Goal: Task Accomplishment & Management: Manage account settings

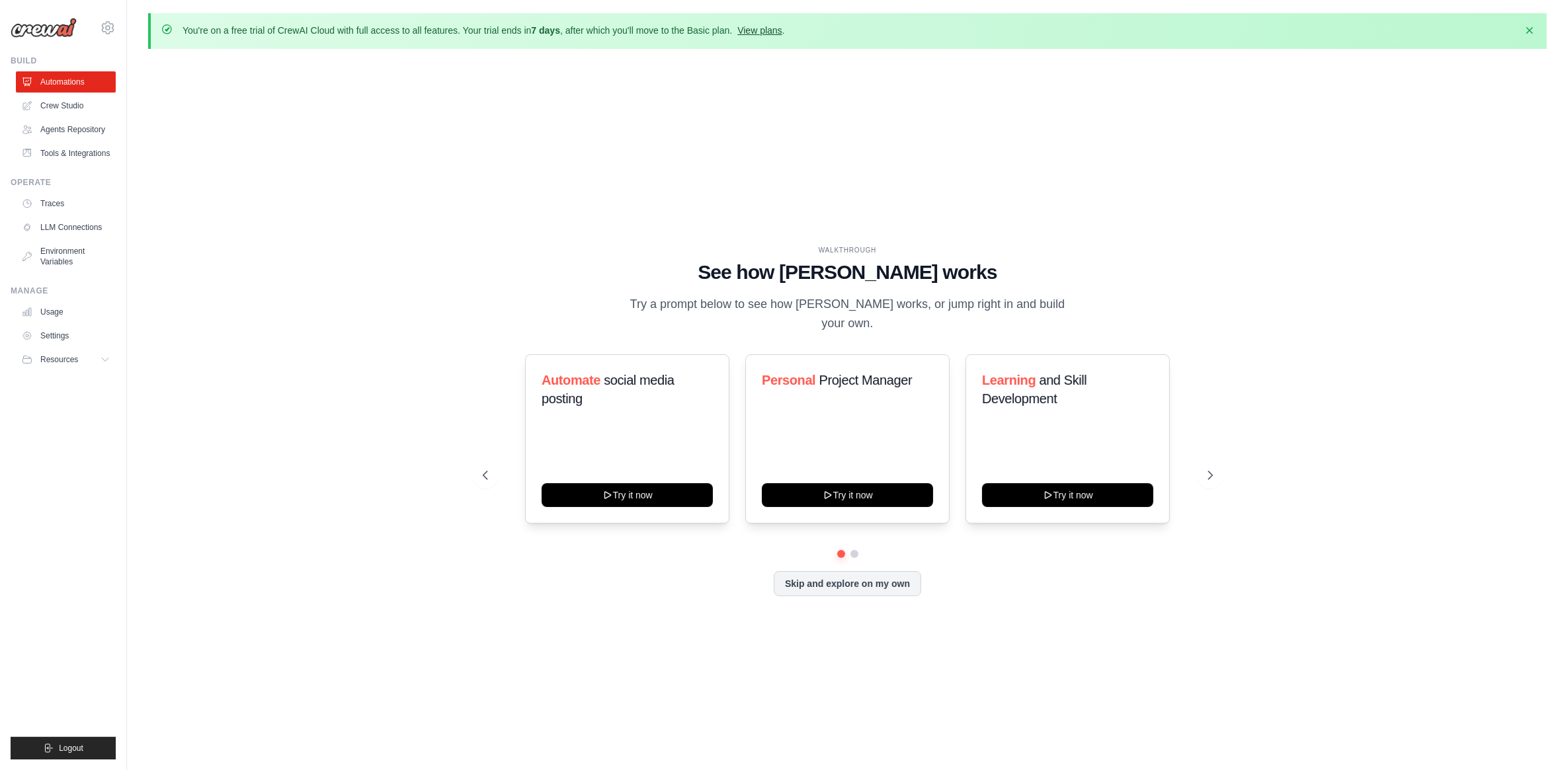
click at [761, 25] on link "View plans" at bounding box center [759, 30] width 44 height 10
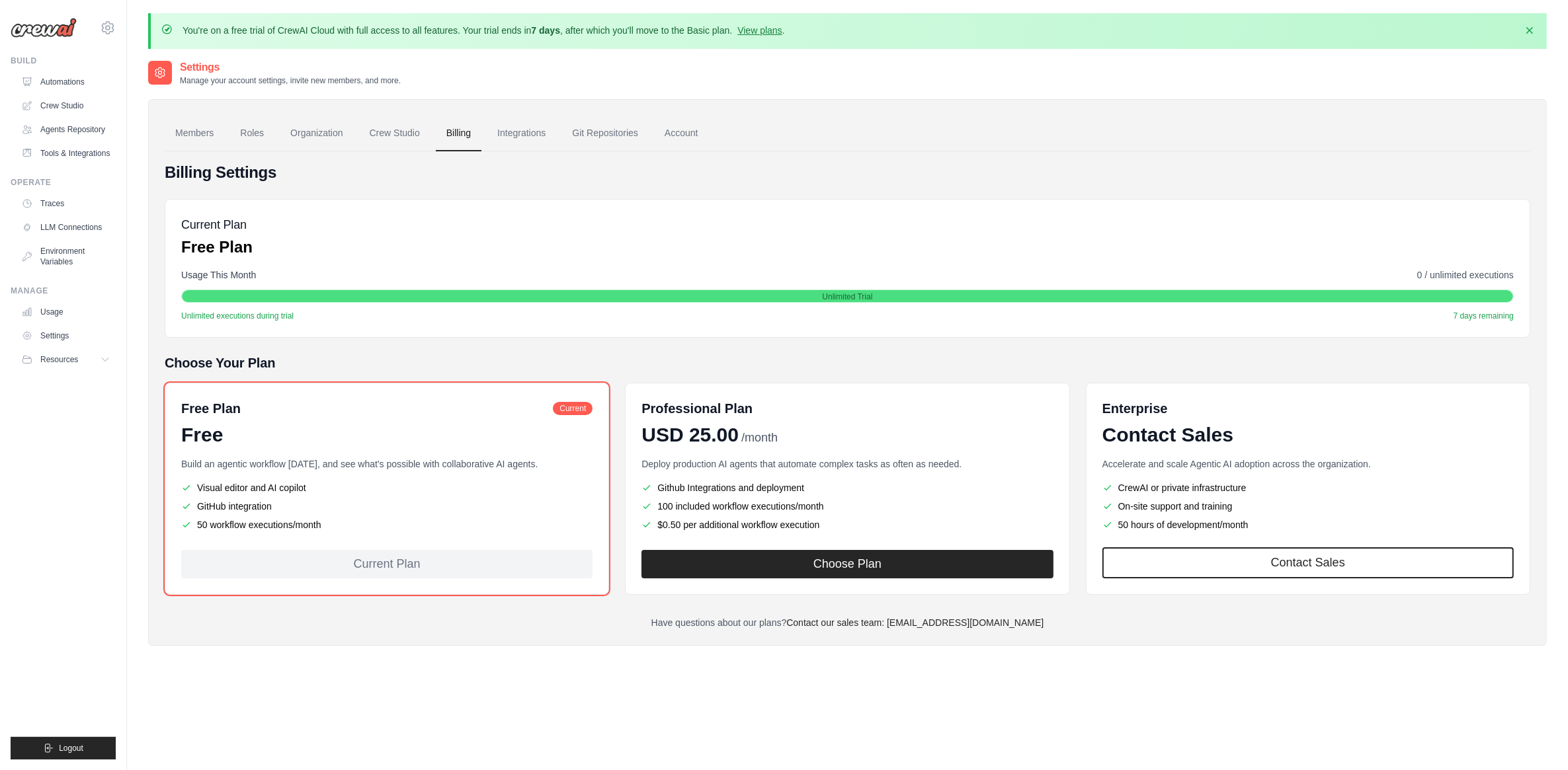
click at [385, 430] on div "Free" at bounding box center [386, 435] width 411 height 24
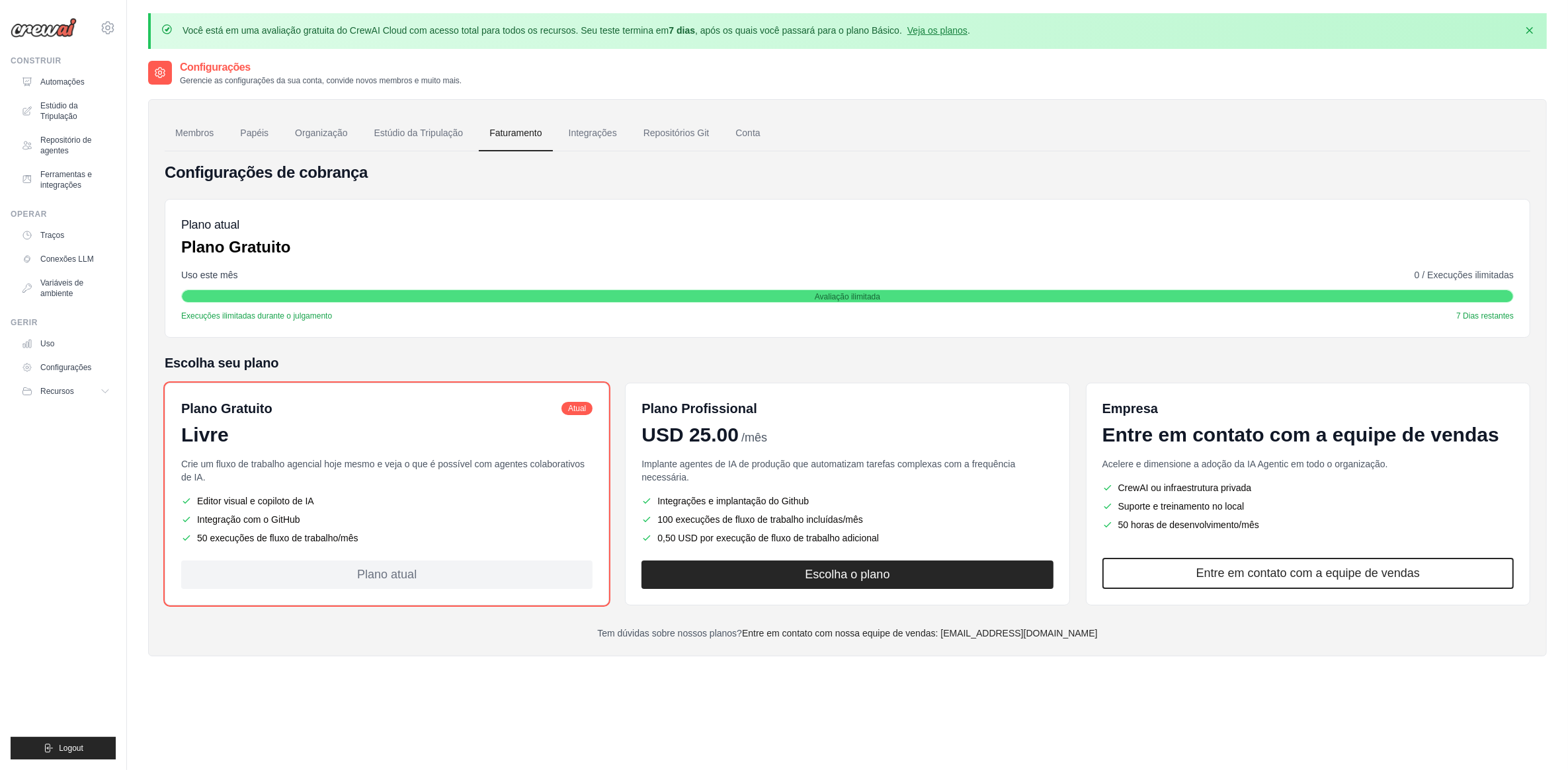
click at [41, 33] on img at bounding box center [43, 28] width 66 height 20
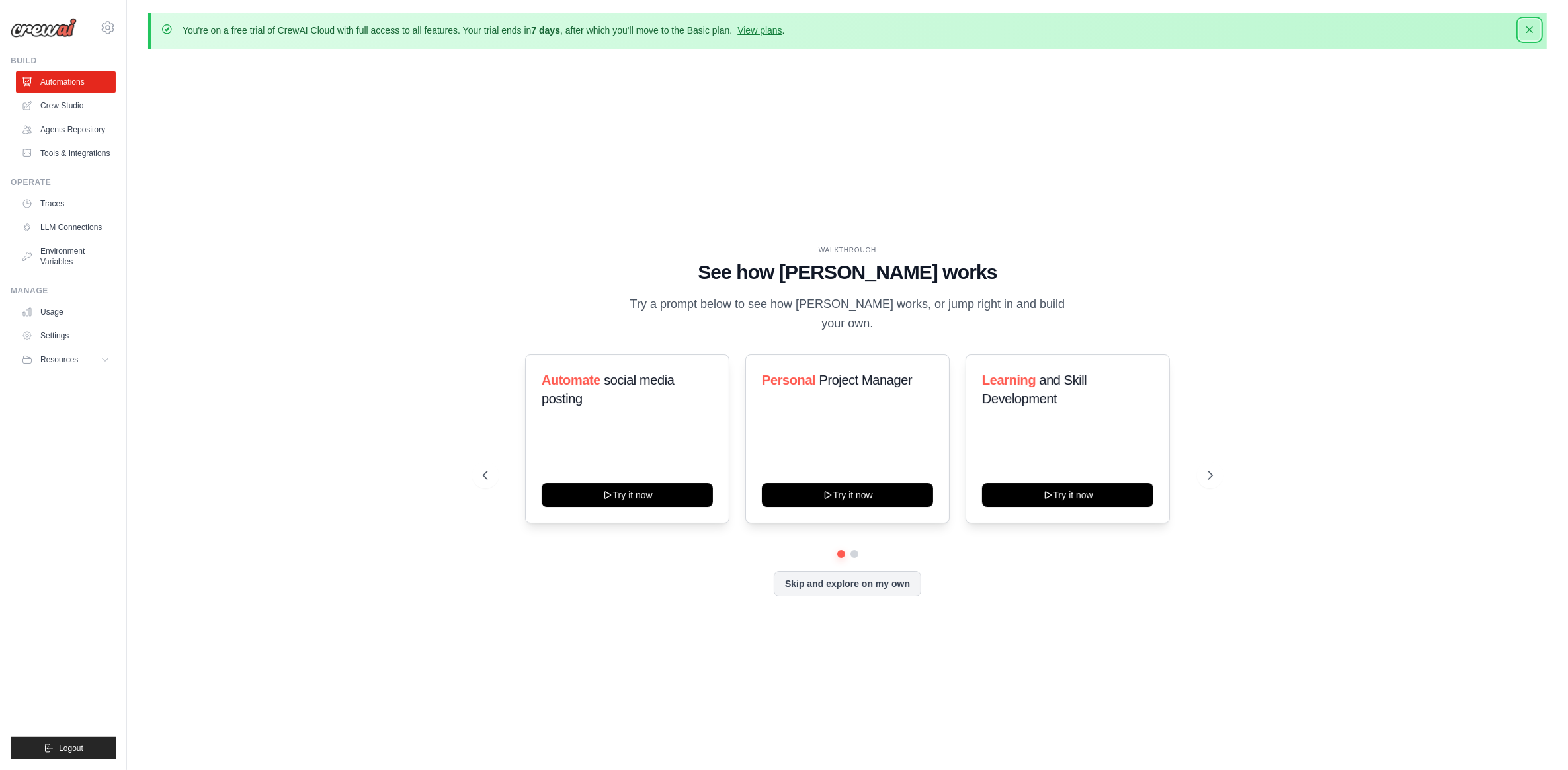
click at [1528, 24] on icon "button" at bounding box center [1529, 29] width 13 height 13
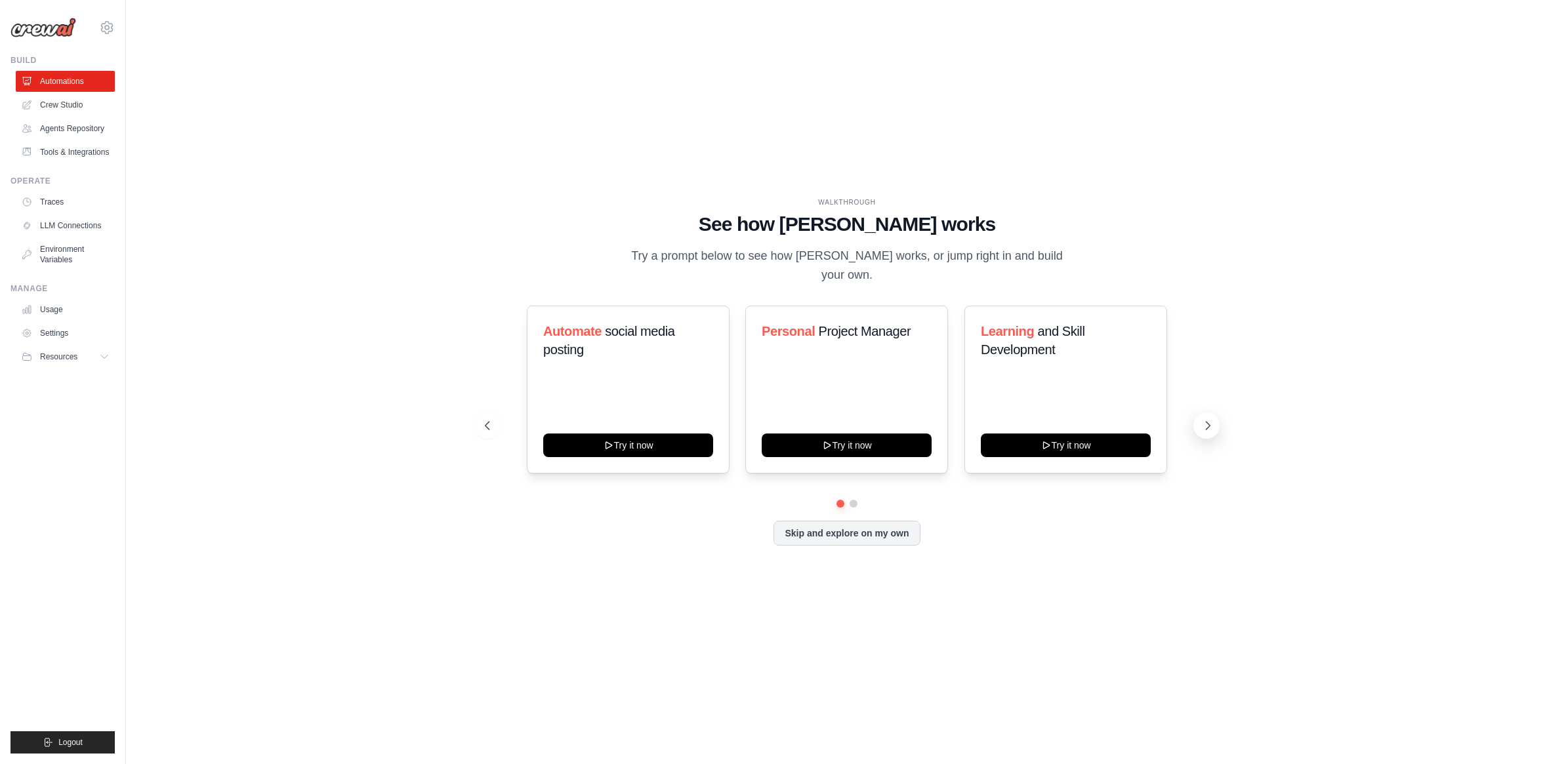
click at [1201, 420] on icon at bounding box center [1207, 425] width 13 height 13
click at [1201, 421] on icon at bounding box center [1207, 425] width 13 height 13
click at [80, 129] on link "Agents Repository" at bounding box center [67, 128] width 99 height 21
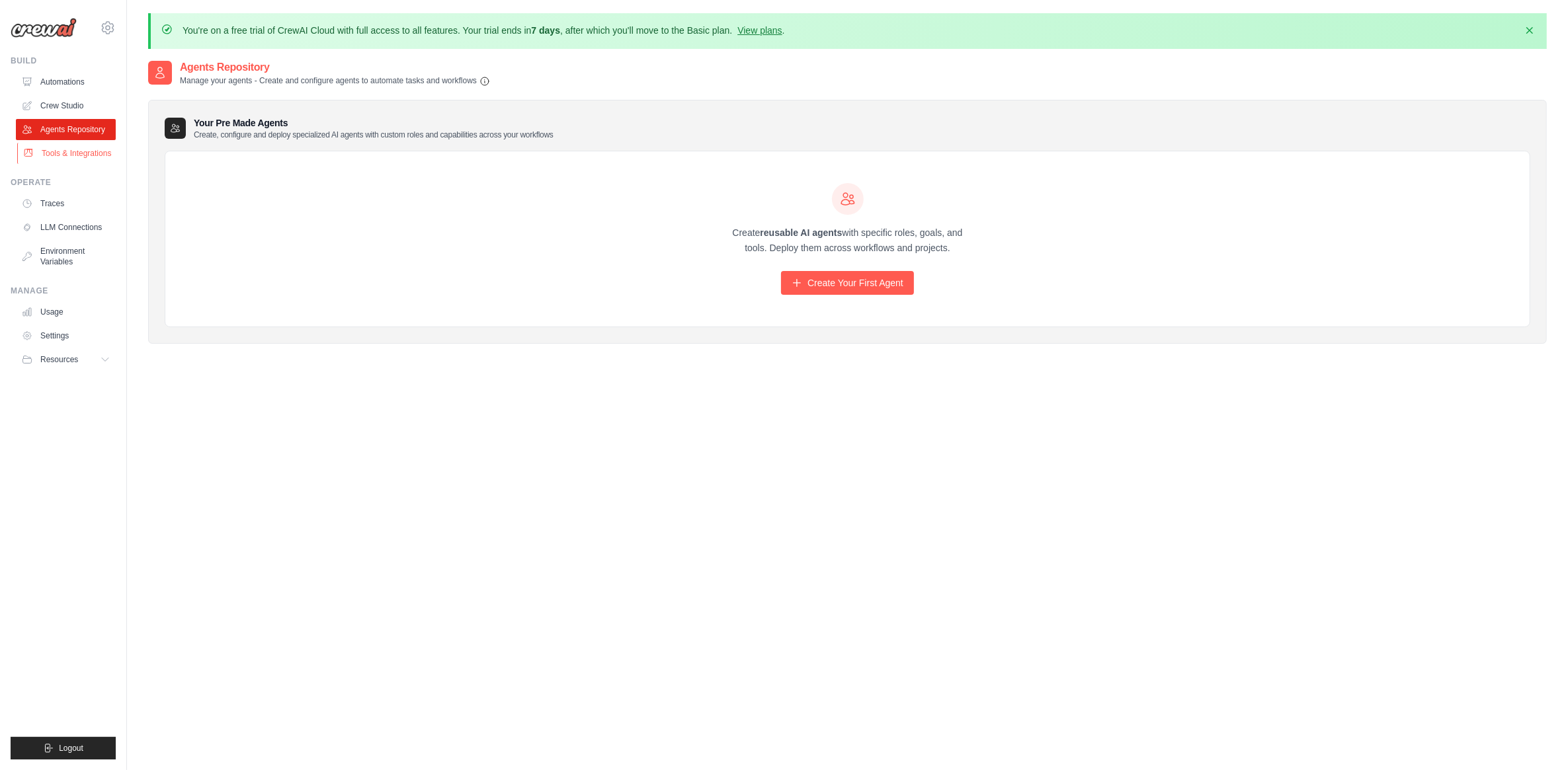
click at [76, 153] on link "Tools & Integrations" at bounding box center [67, 153] width 100 height 22
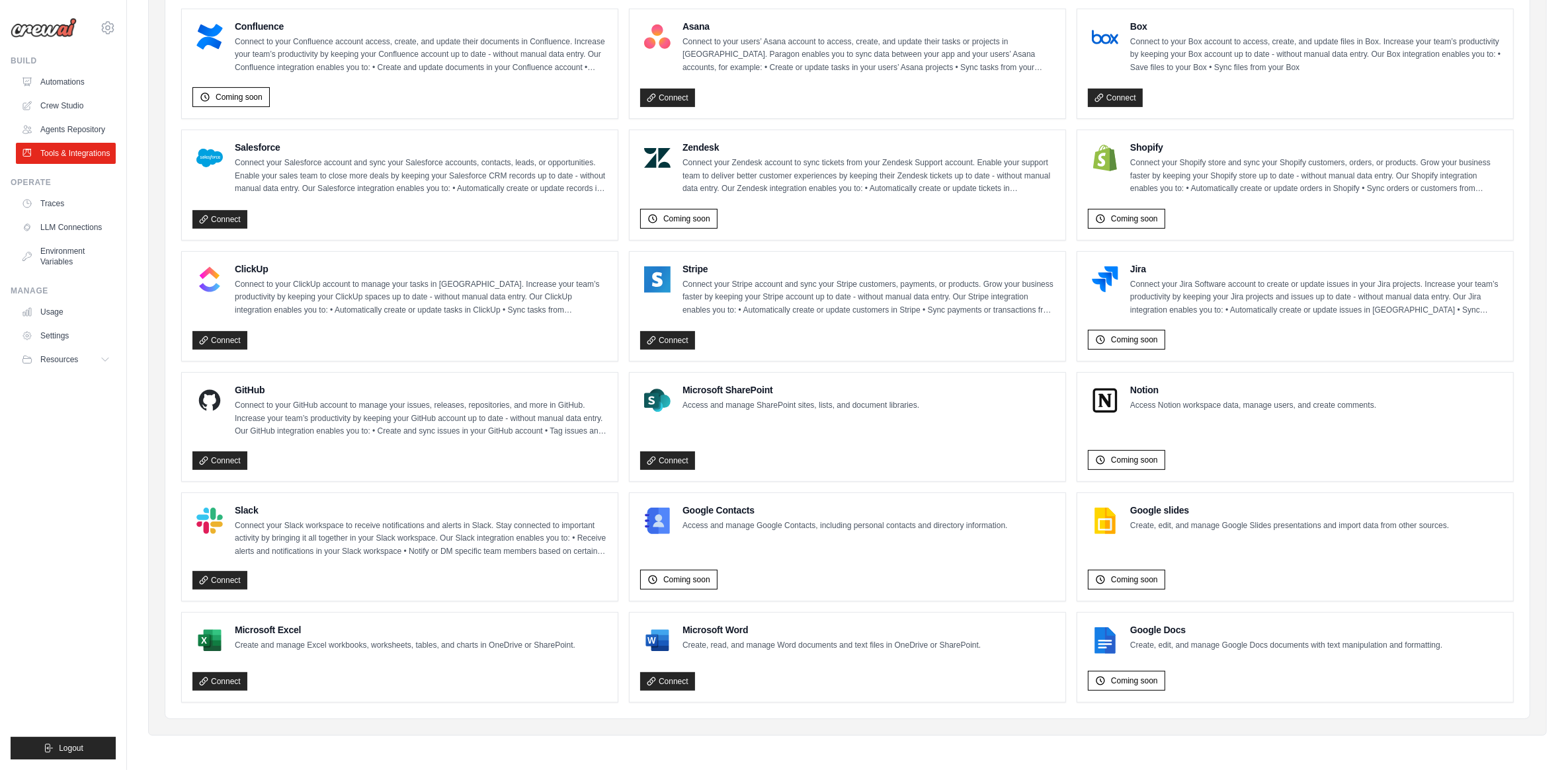
scroll to position [537, 0]
click at [229, 464] on link "Connect" at bounding box center [220, 460] width 55 height 18
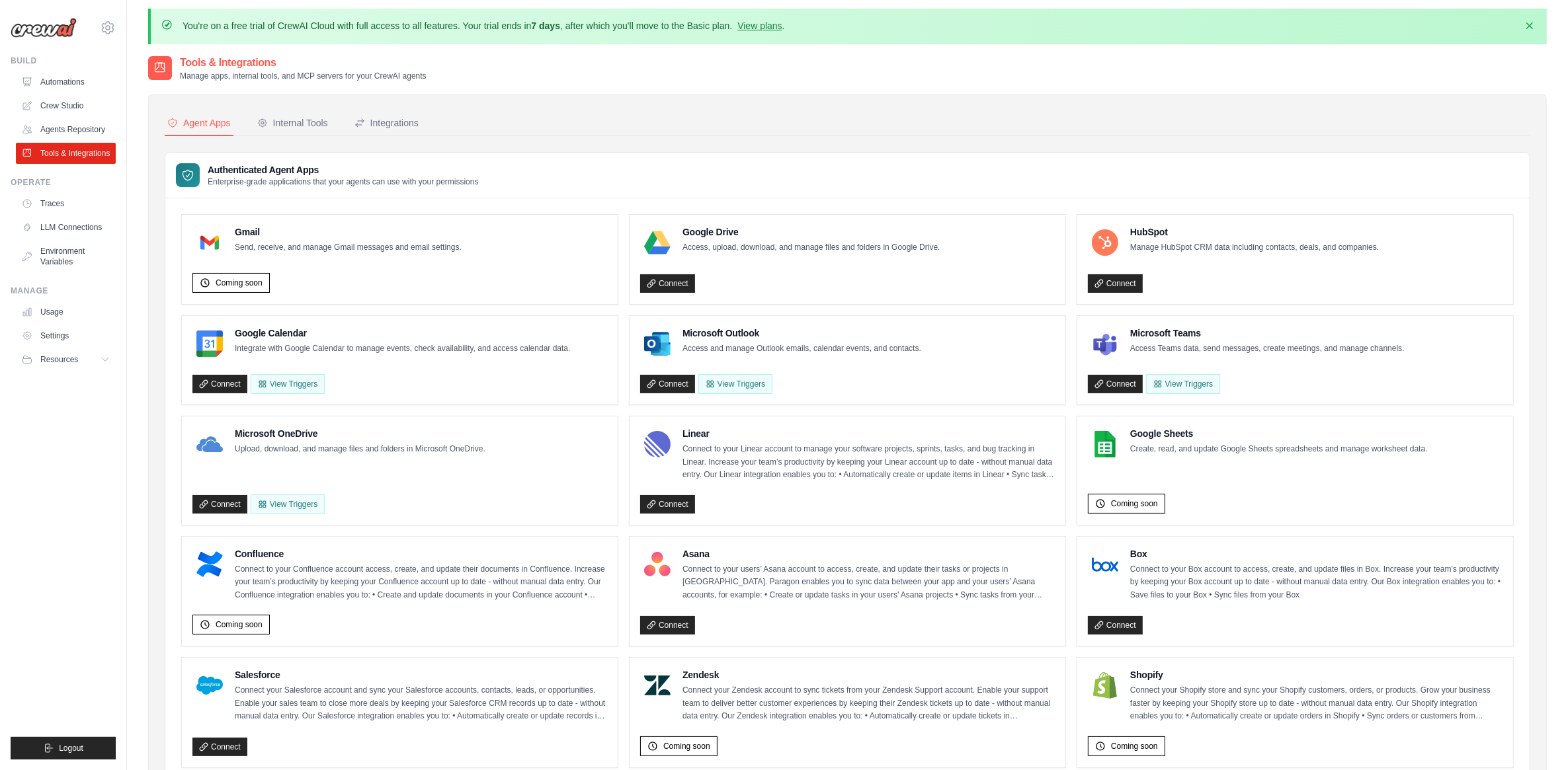
scroll to position [0, 0]
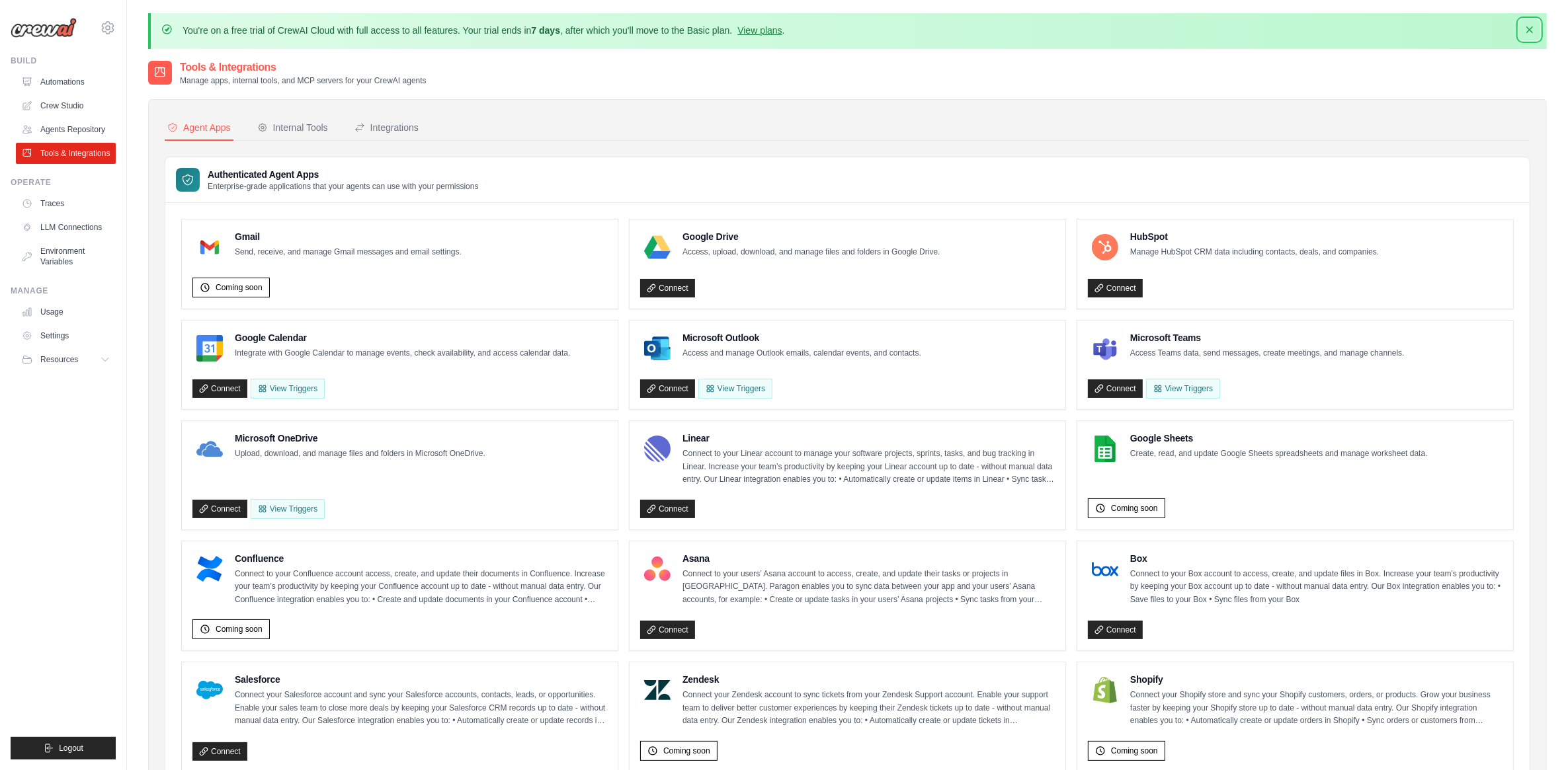
click at [1534, 34] on icon "button" at bounding box center [1529, 29] width 13 height 13
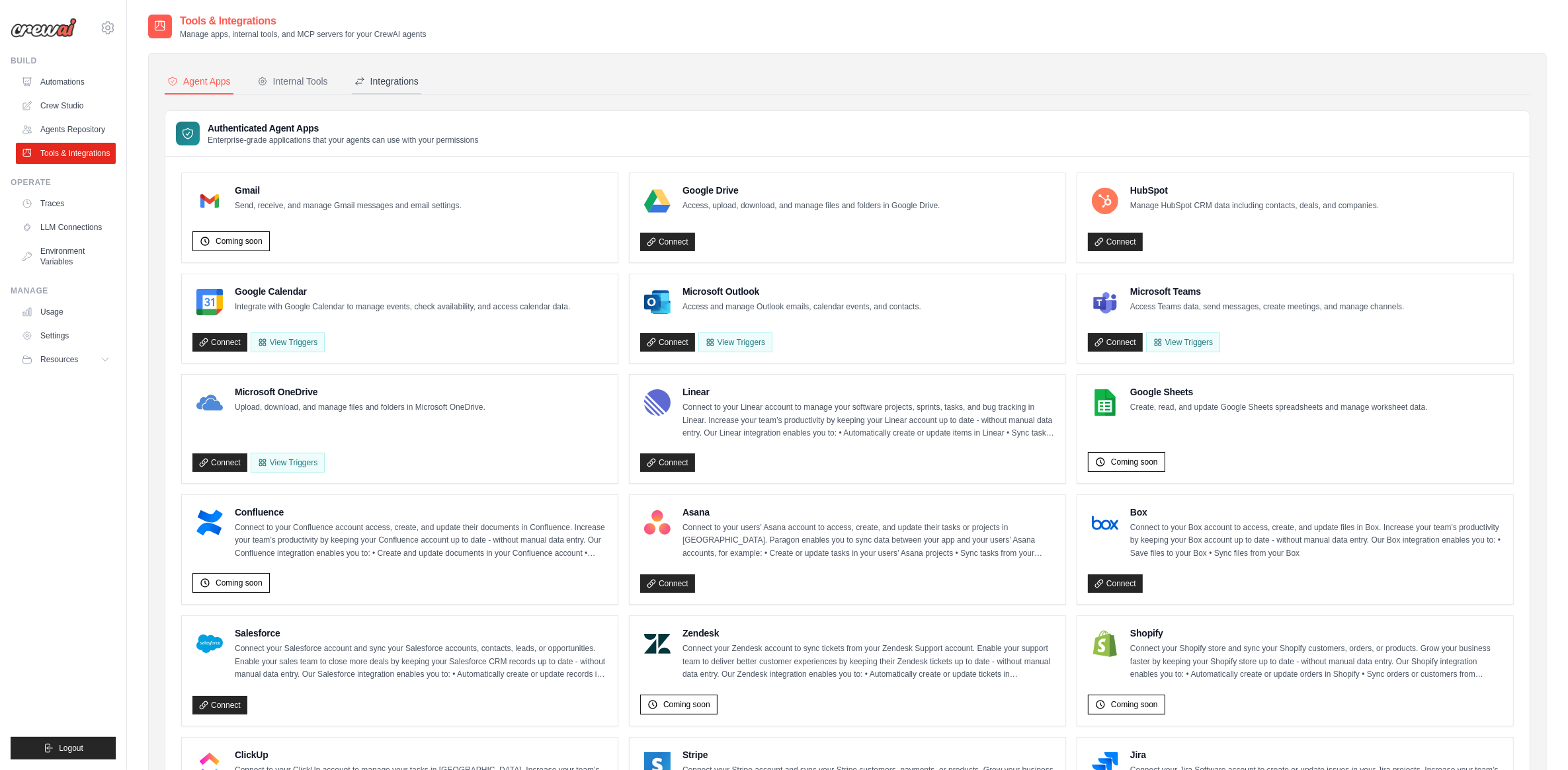
click at [409, 78] on div "Integrations" at bounding box center [386, 81] width 64 height 13
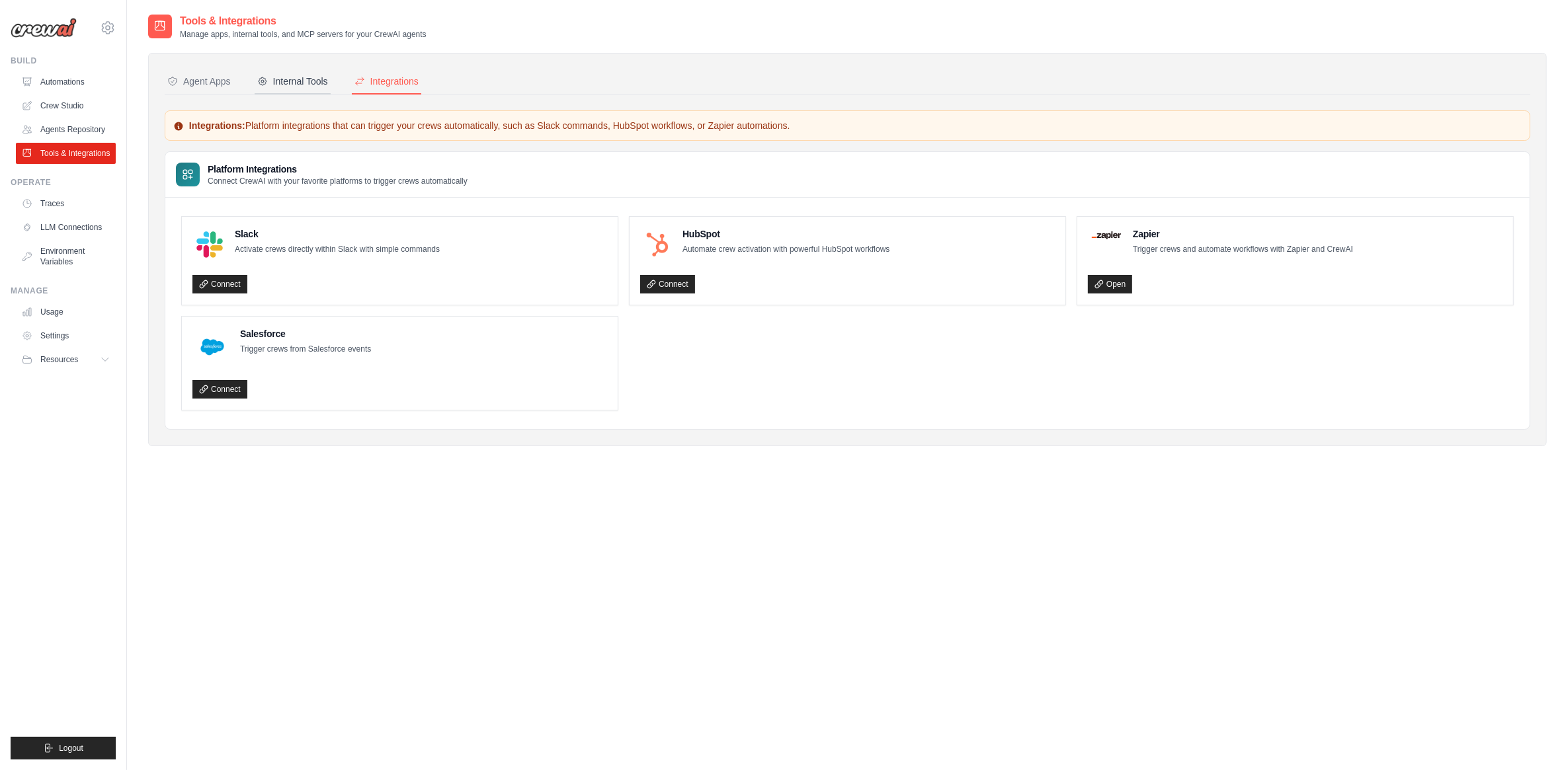
click at [299, 79] on div "Internal Tools" at bounding box center [292, 81] width 71 height 13
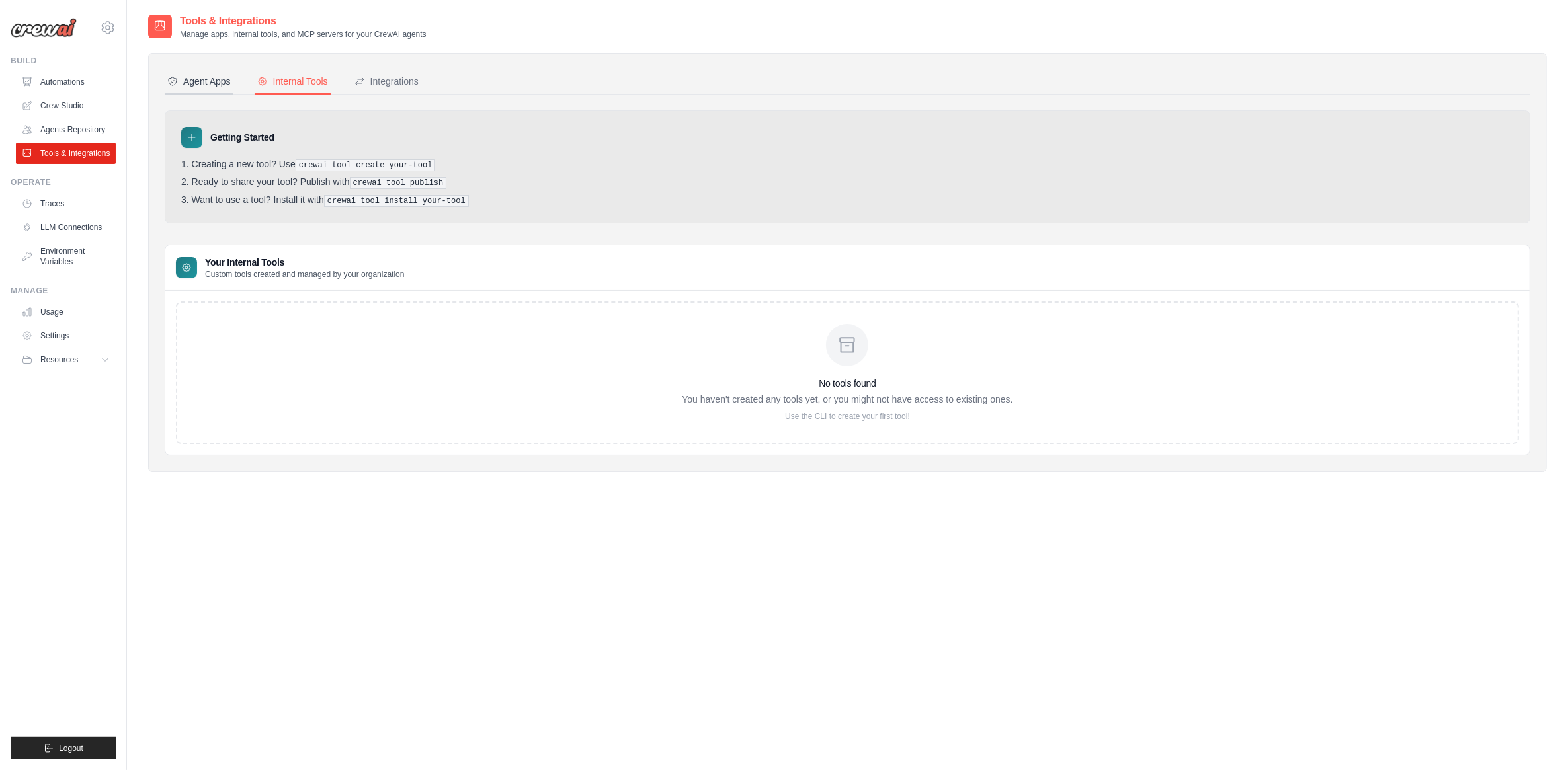
click at [200, 76] on div "Agent Apps" at bounding box center [199, 81] width 64 height 13
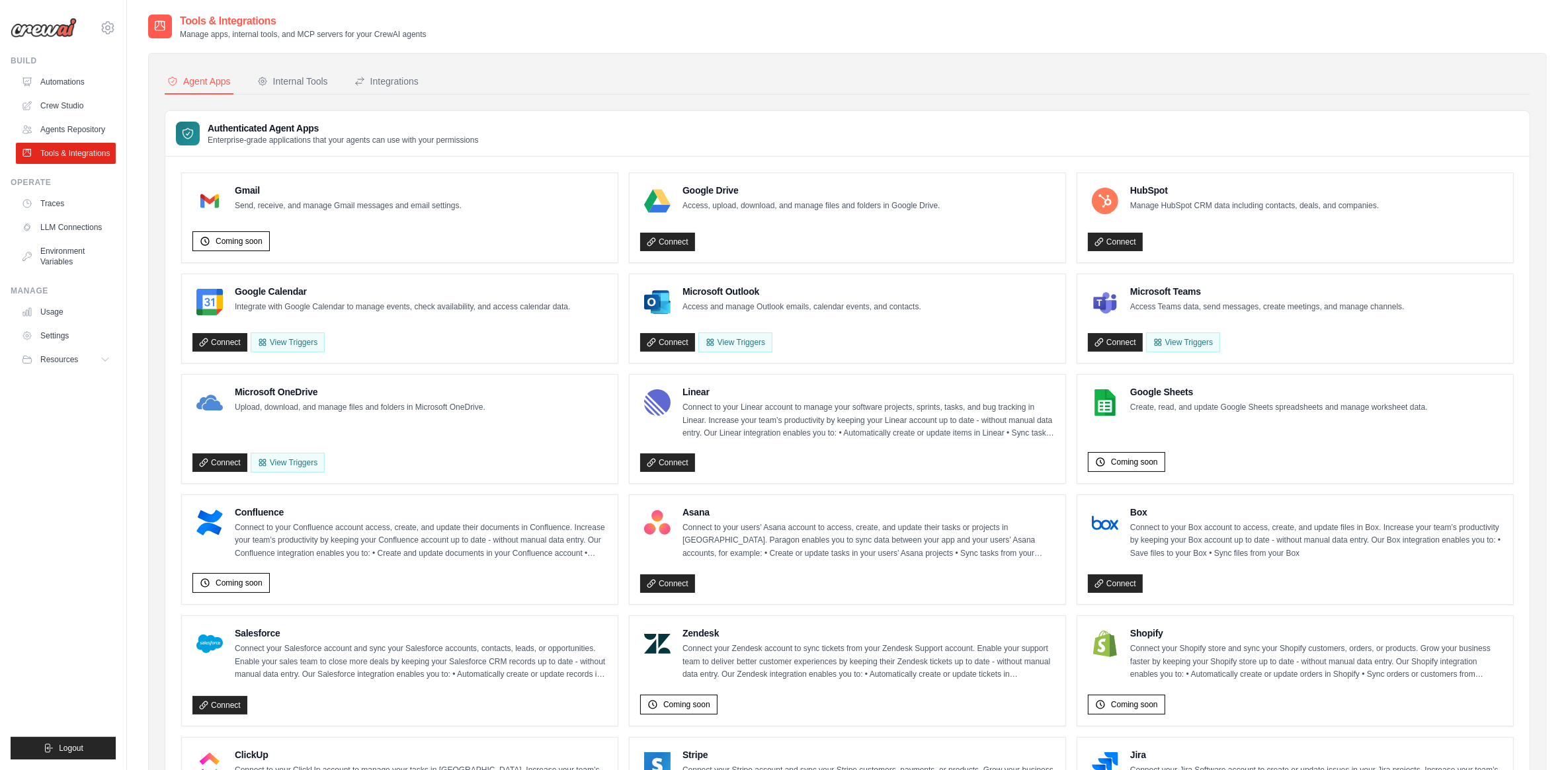
click at [60, 28] on img at bounding box center [43, 28] width 66 height 20
click at [106, 28] on icon at bounding box center [108, 28] width 4 height 4
click at [130, 81] on span "Settings" at bounding box center [164, 81] width 104 height 13
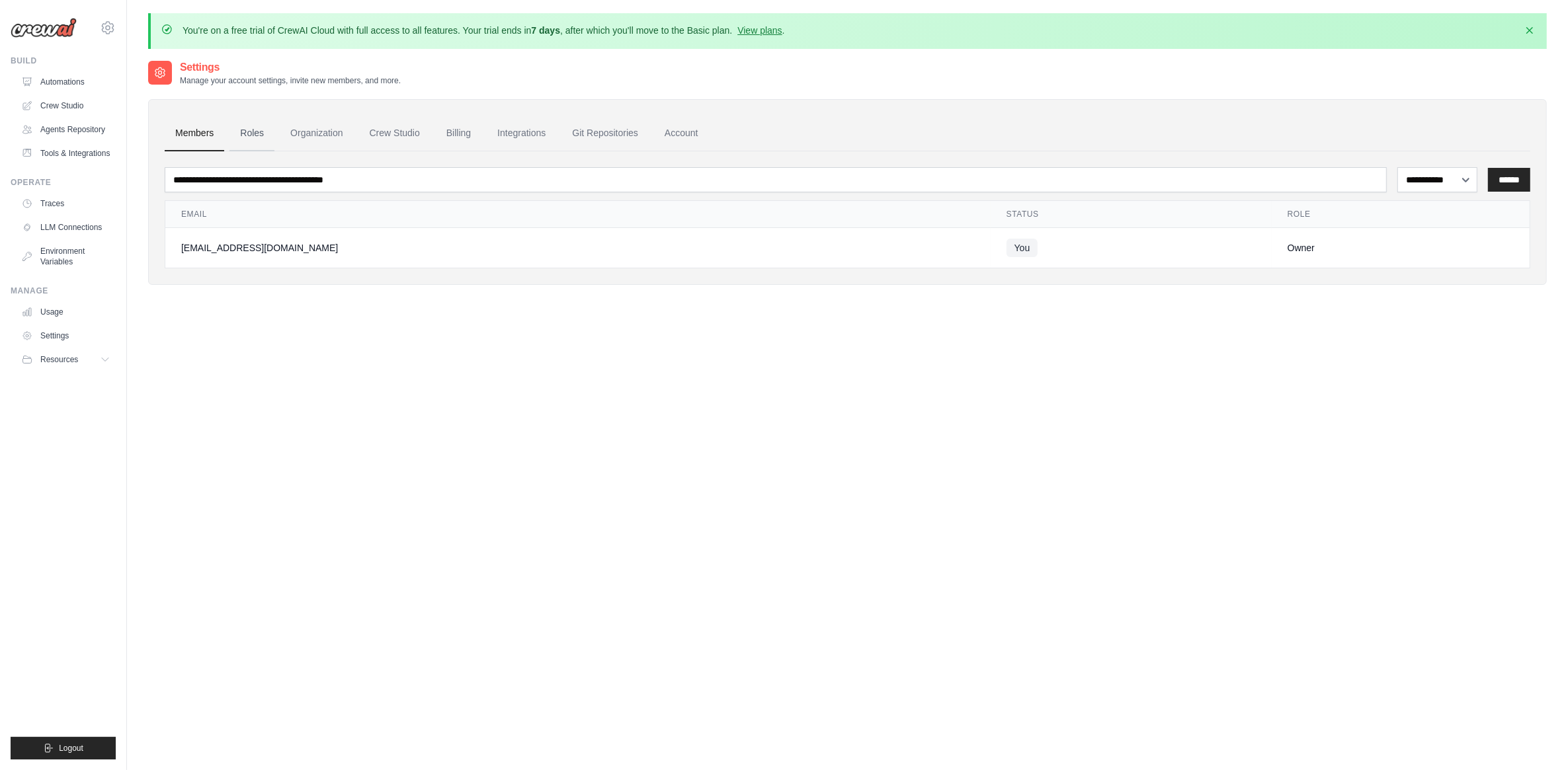
click at [256, 140] on link "Roles" at bounding box center [252, 133] width 45 height 35
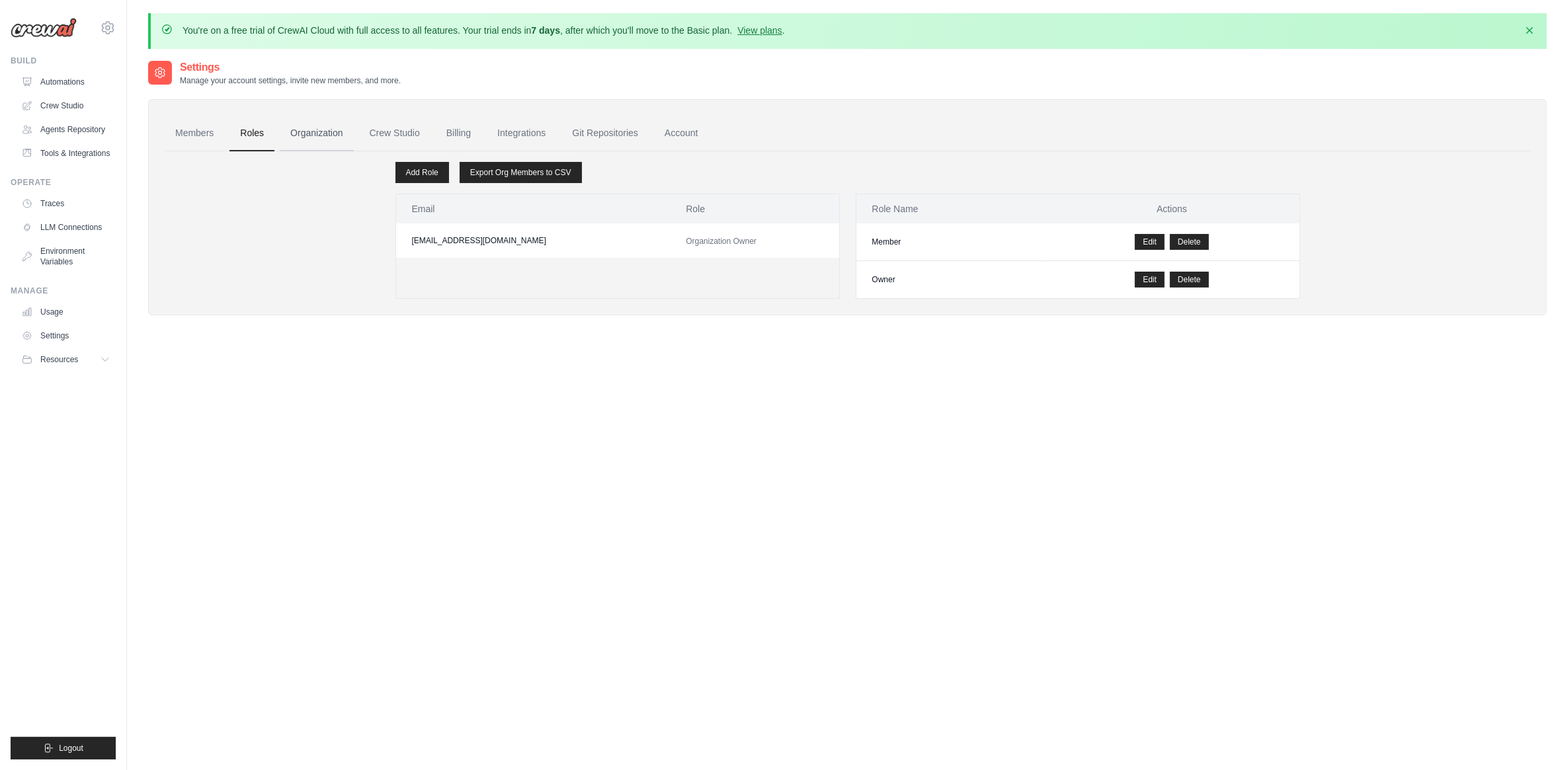
click at [322, 135] on link "Organization" at bounding box center [316, 133] width 73 height 35
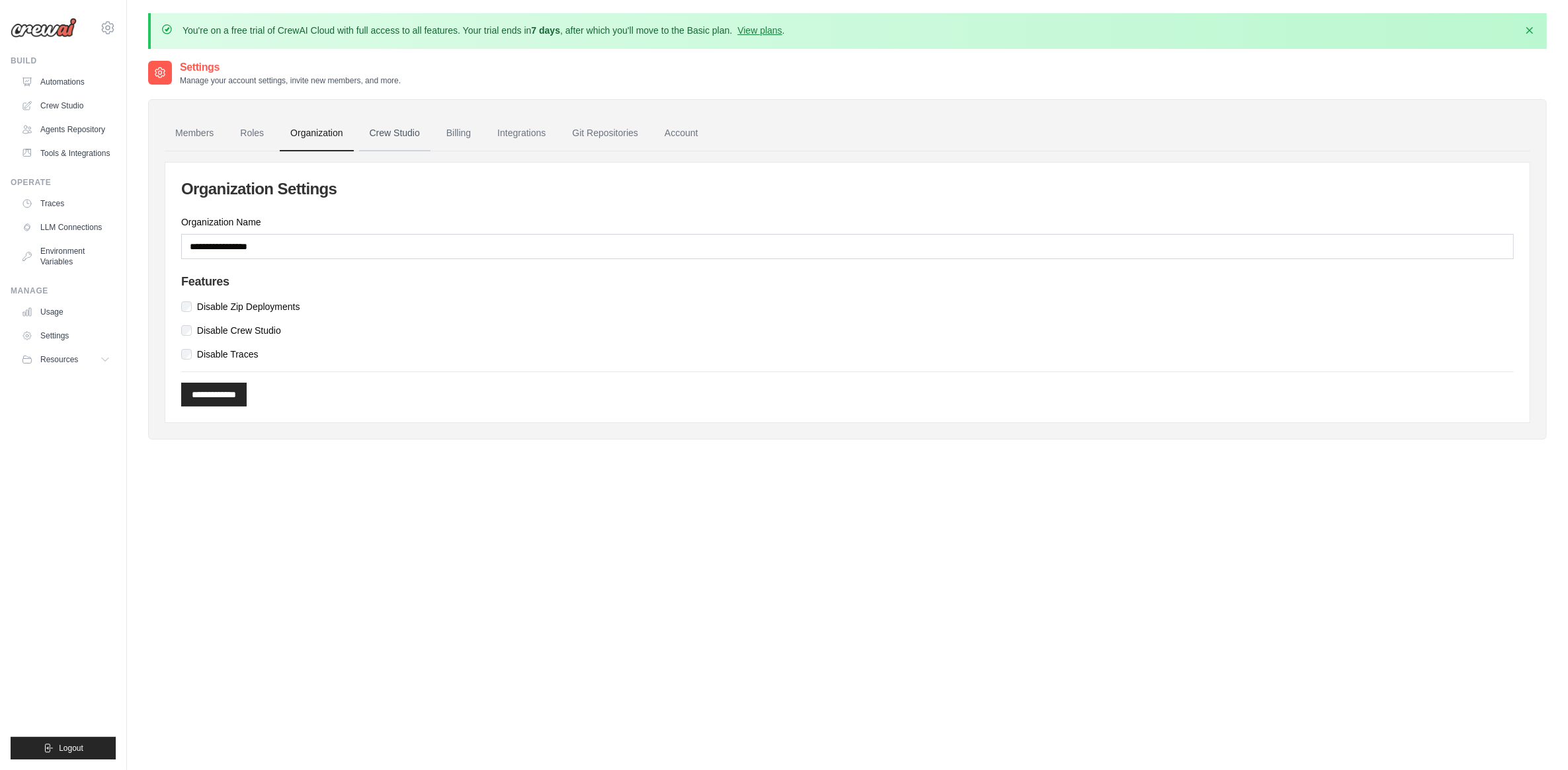
click at [379, 131] on link "Crew Studio" at bounding box center [394, 133] width 72 height 35
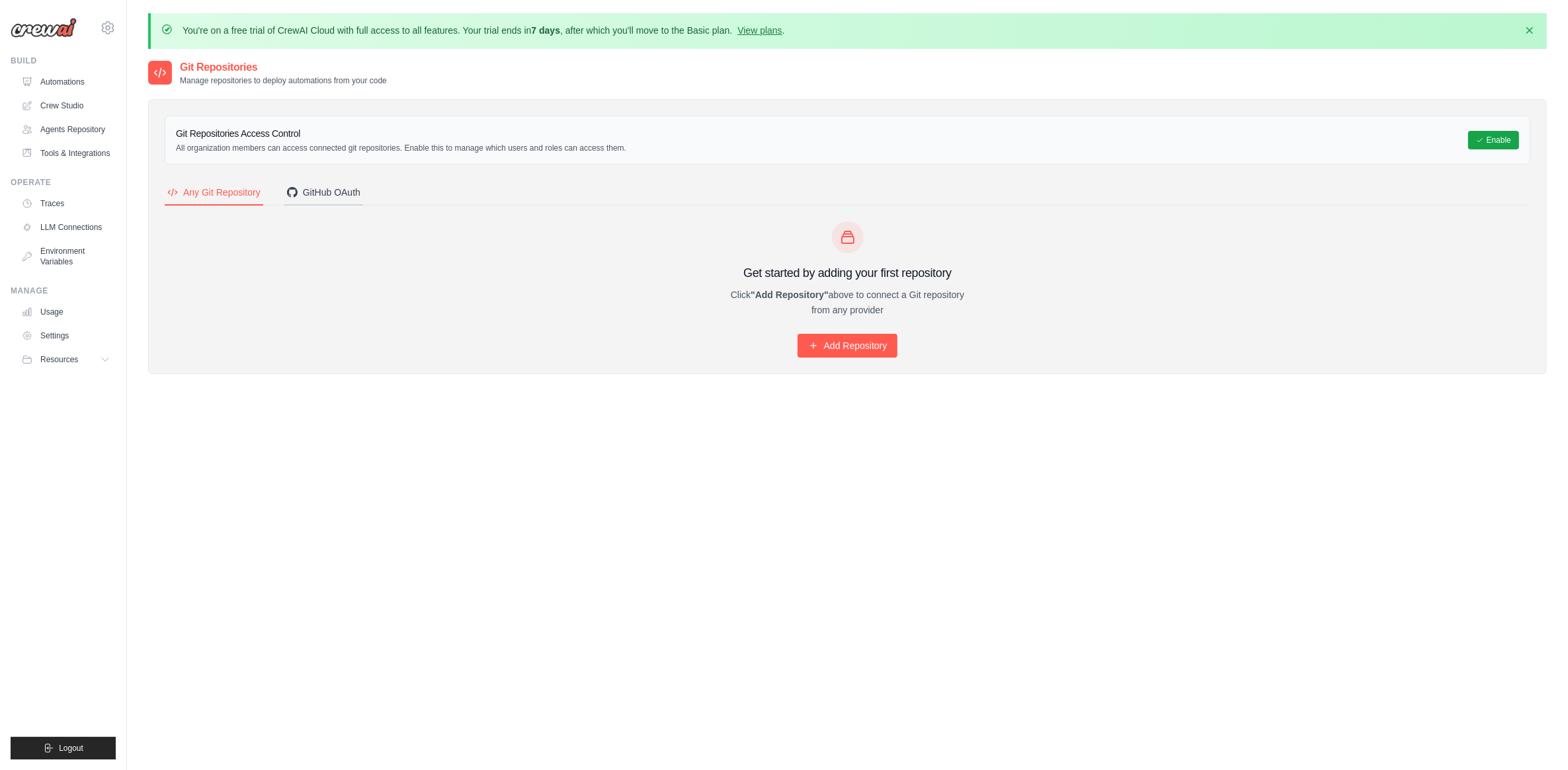
click at [310, 195] on div "GitHub OAuth" at bounding box center [323, 192] width 73 height 13
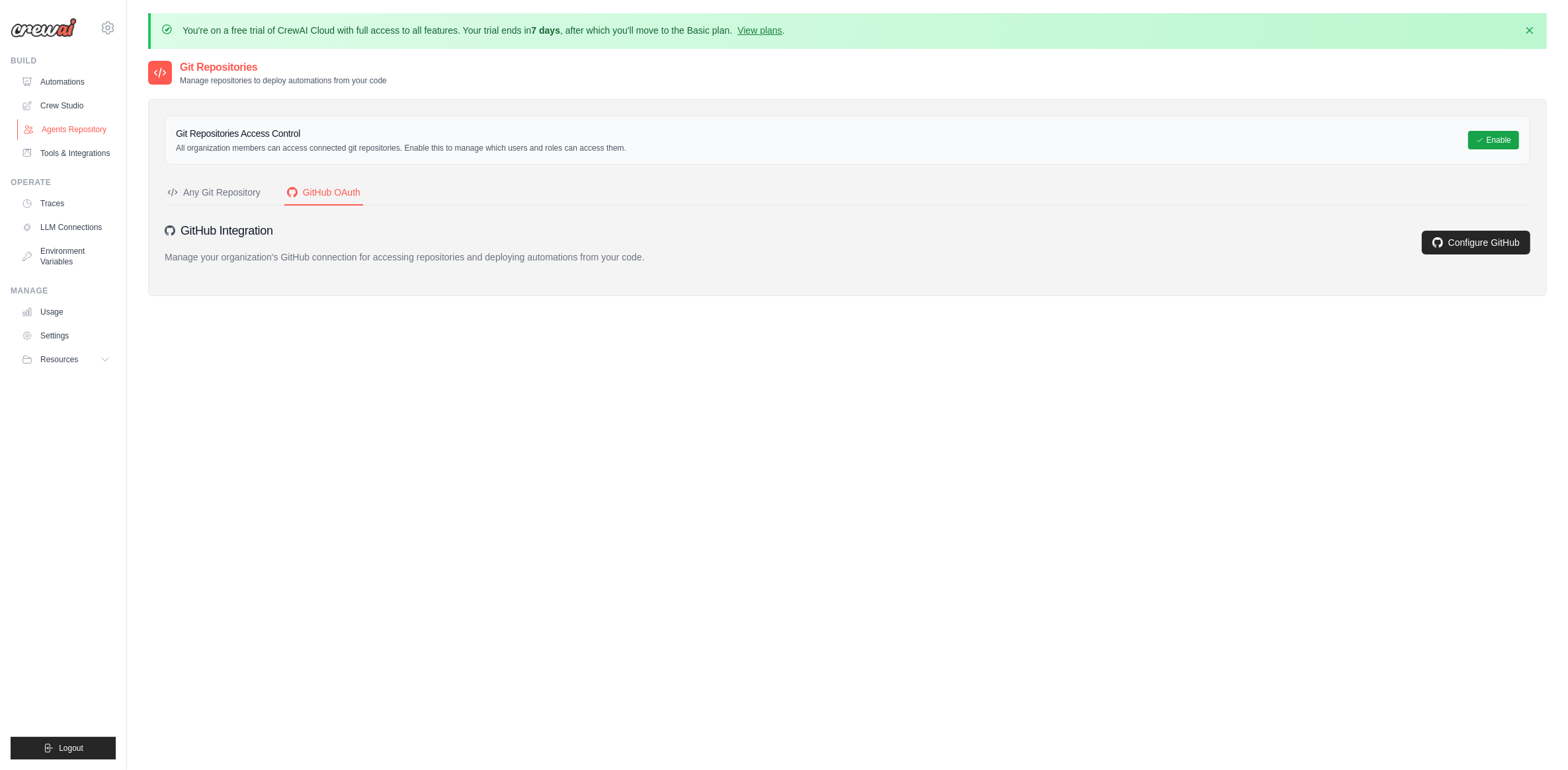
click at [74, 123] on link "Agents Repository" at bounding box center [67, 129] width 100 height 22
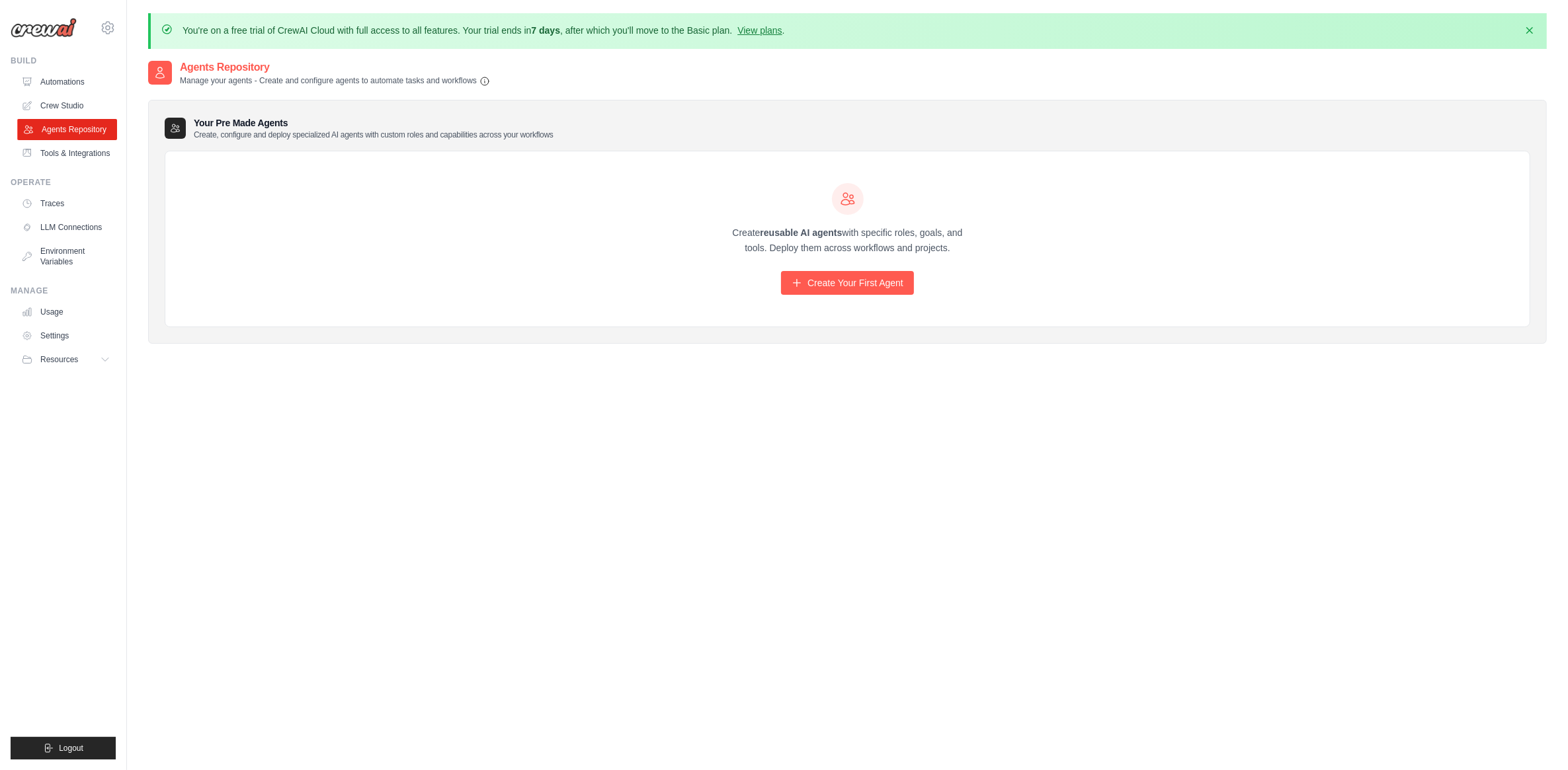
click at [63, 129] on link "Agents Repository" at bounding box center [67, 129] width 100 height 22
click at [1534, 30] on icon "button" at bounding box center [1529, 29] width 13 height 13
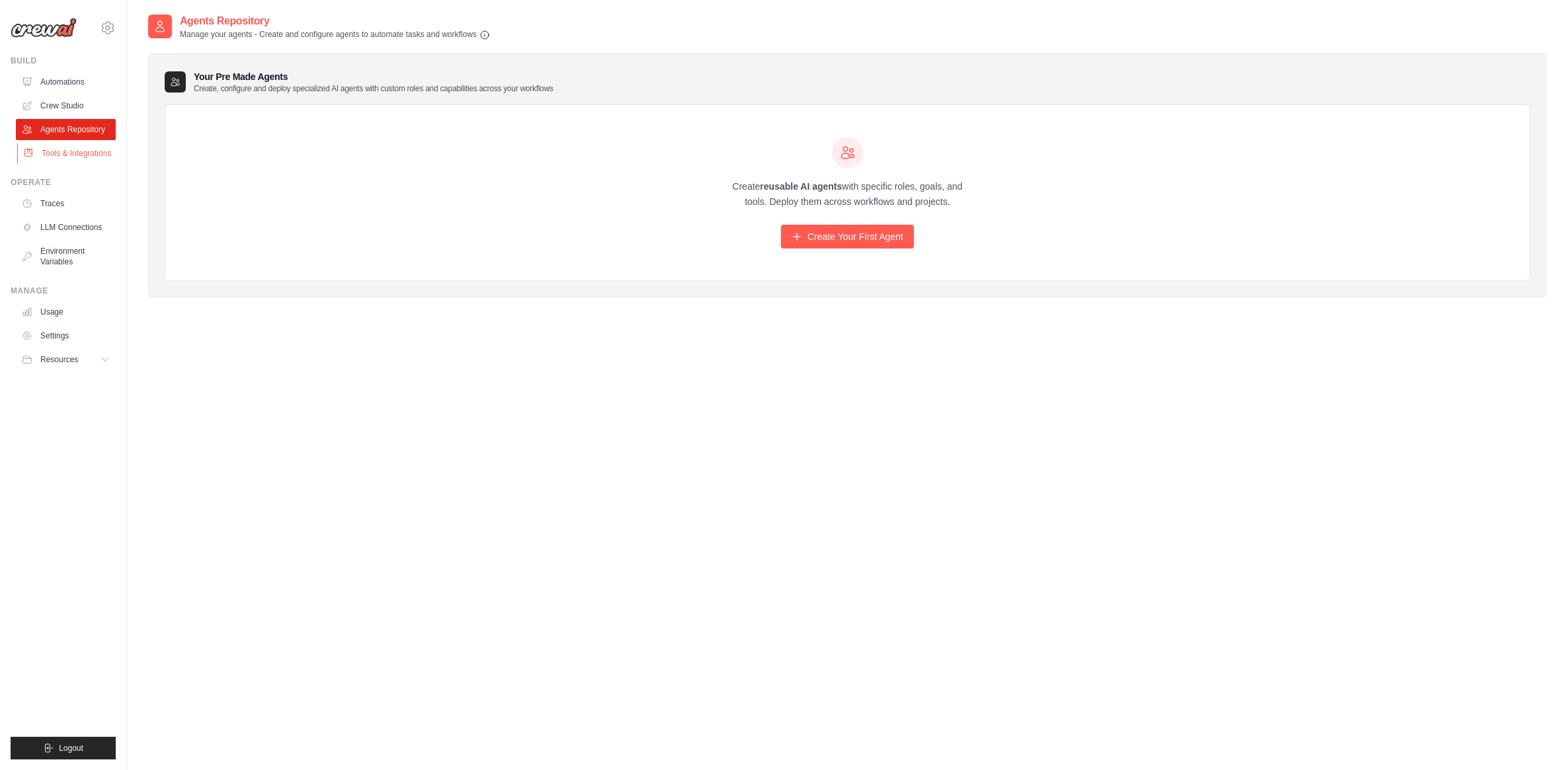
click at [70, 157] on link "Tools & Integrations" at bounding box center [67, 153] width 100 height 22
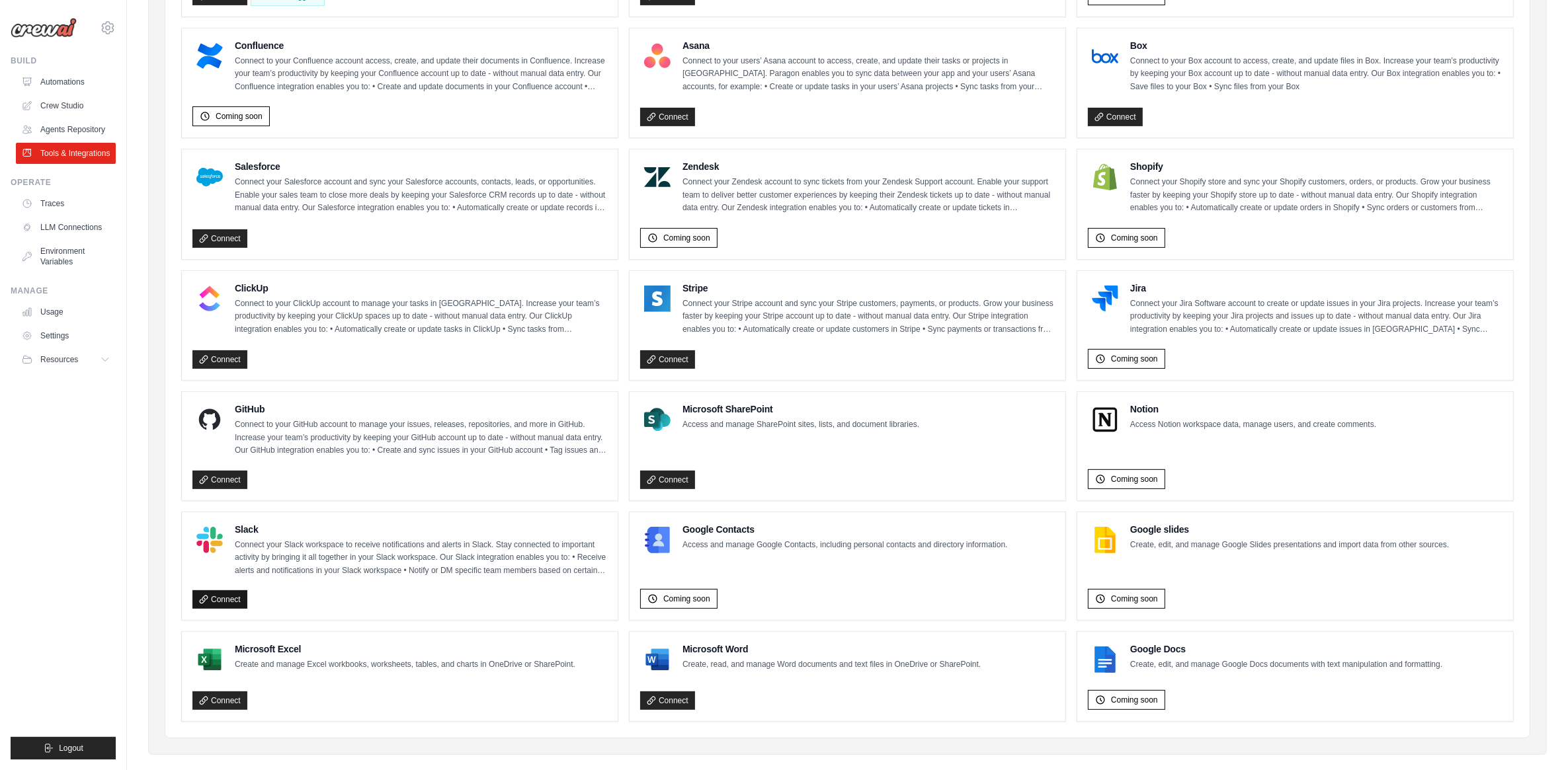
scroll to position [537, 0]
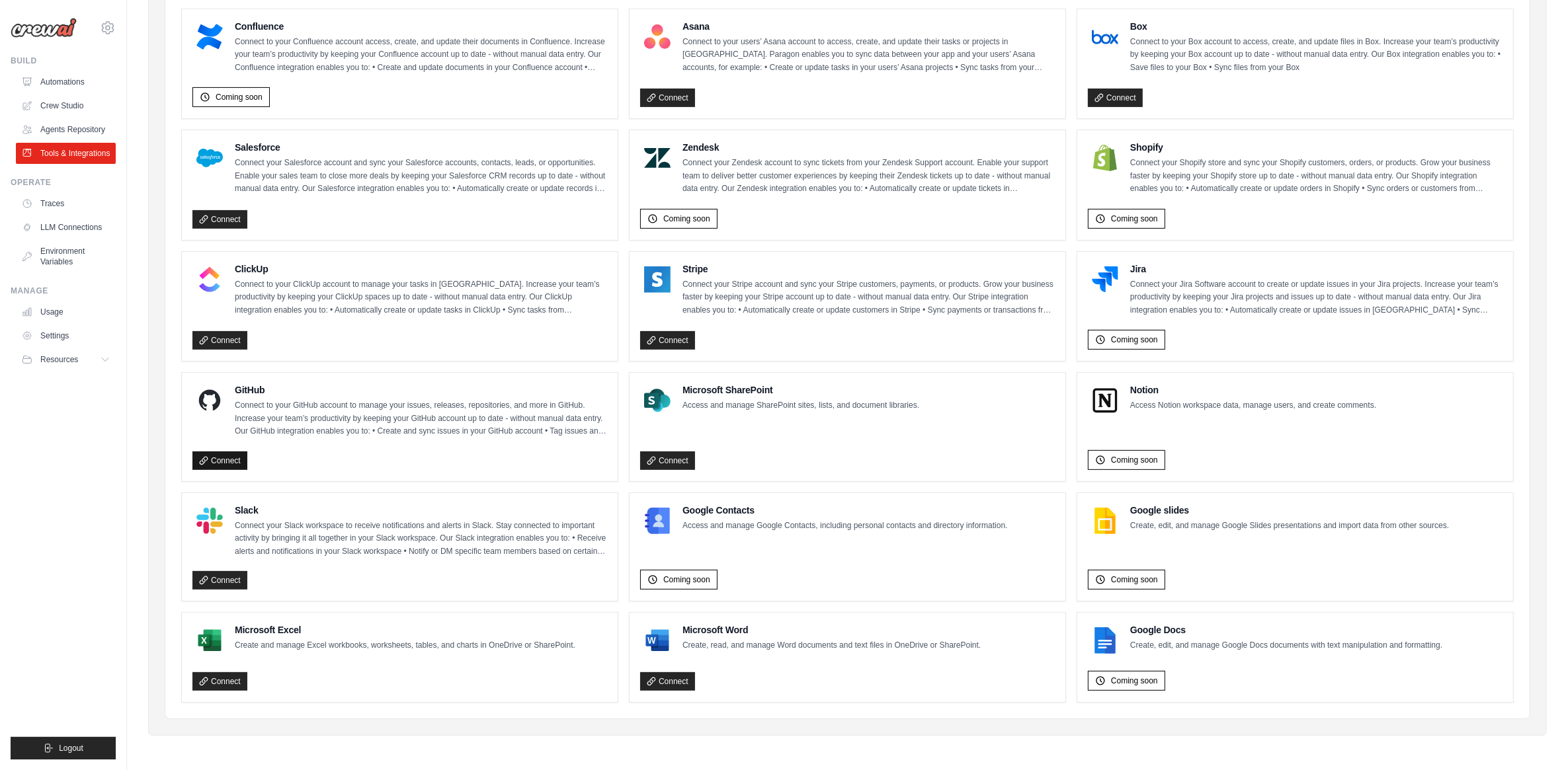
click at [219, 460] on link "Connect" at bounding box center [220, 460] width 55 height 18
click at [61, 77] on link "Automations" at bounding box center [67, 82] width 100 height 22
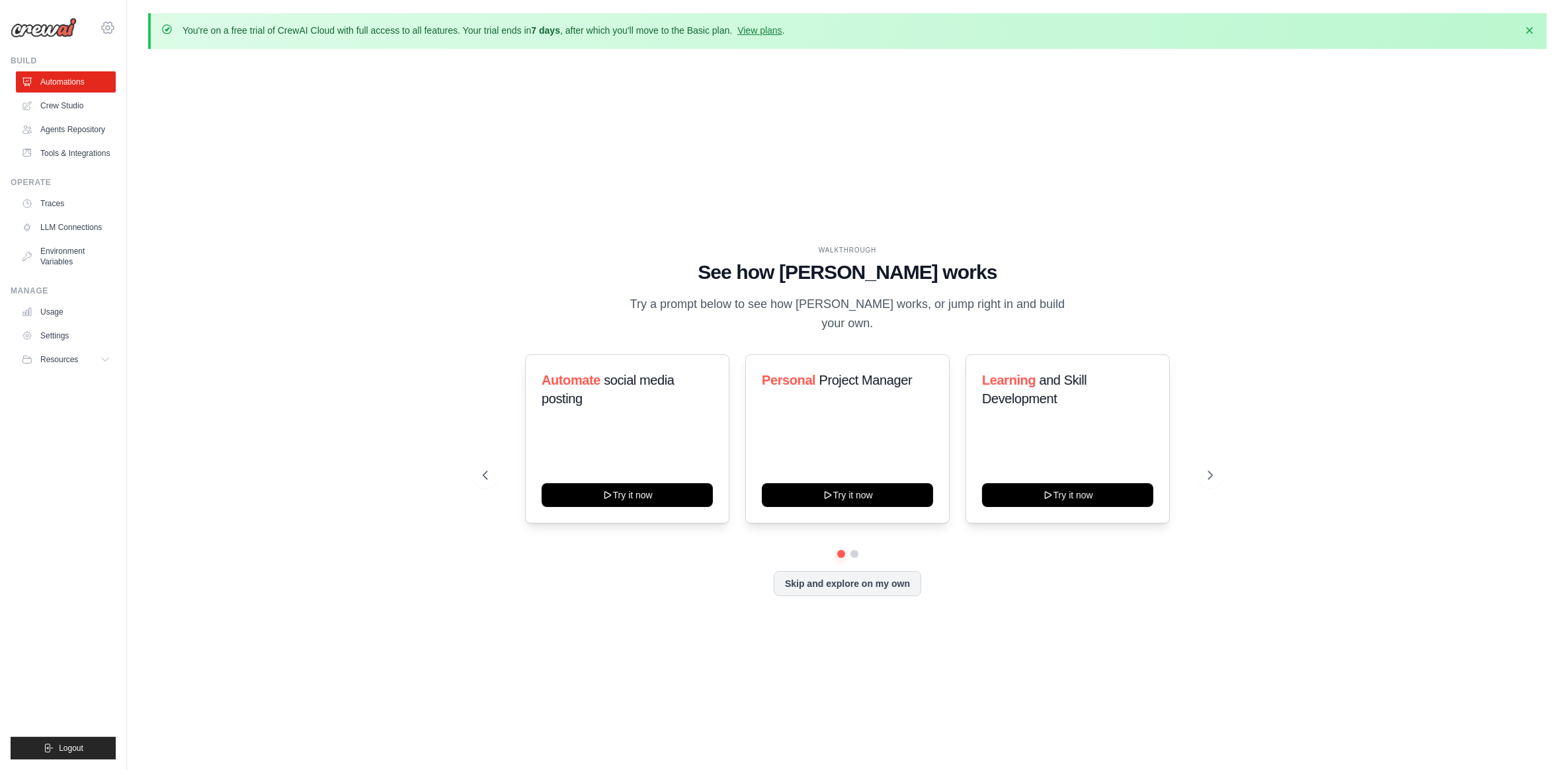
click at [110, 28] on icon at bounding box center [108, 28] width 16 height 16
click at [136, 80] on span "Settings" at bounding box center [164, 81] width 104 height 13
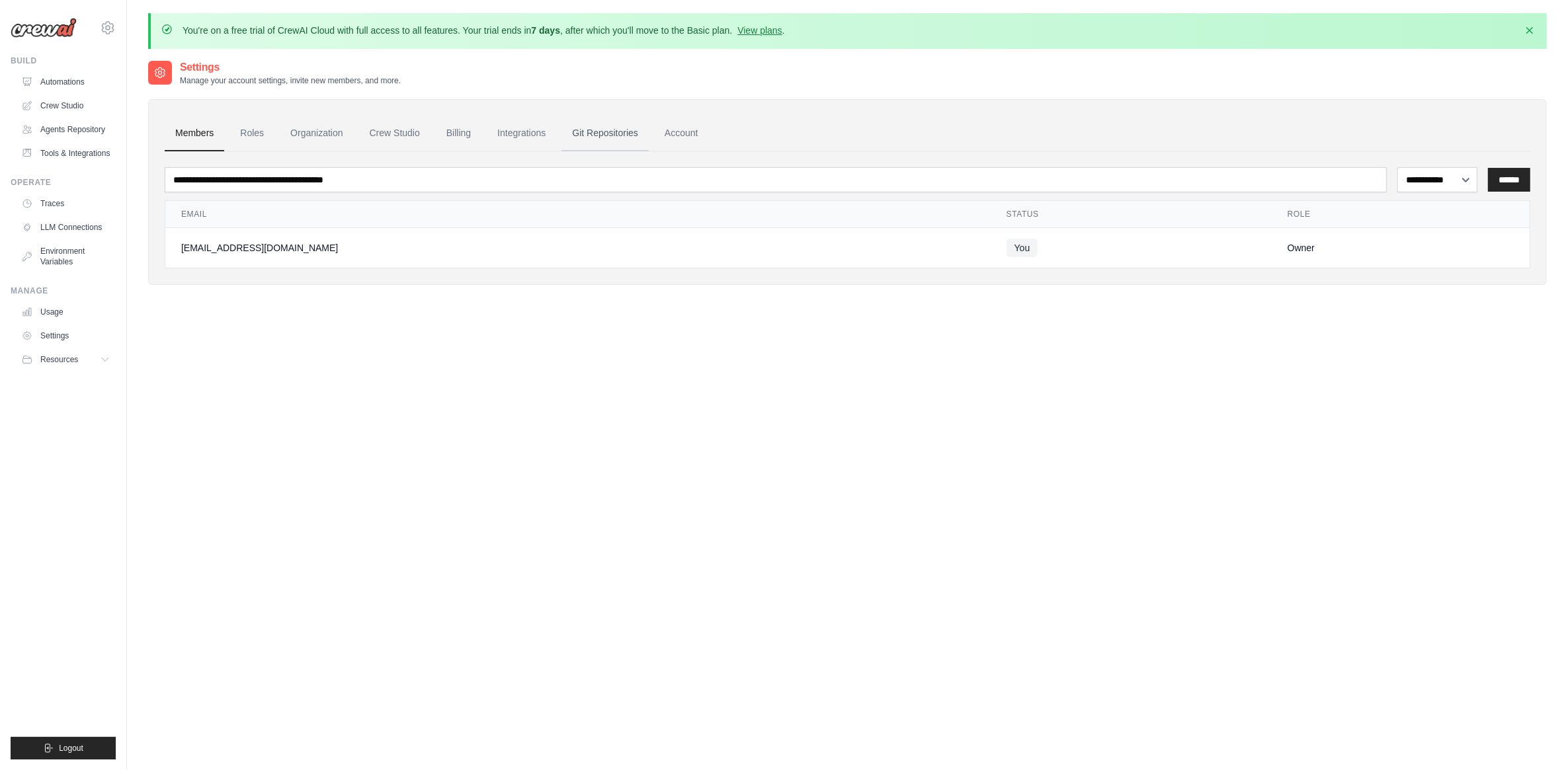
click at [618, 135] on link "Git Repositories" at bounding box center [605, 133] width 87 height 35
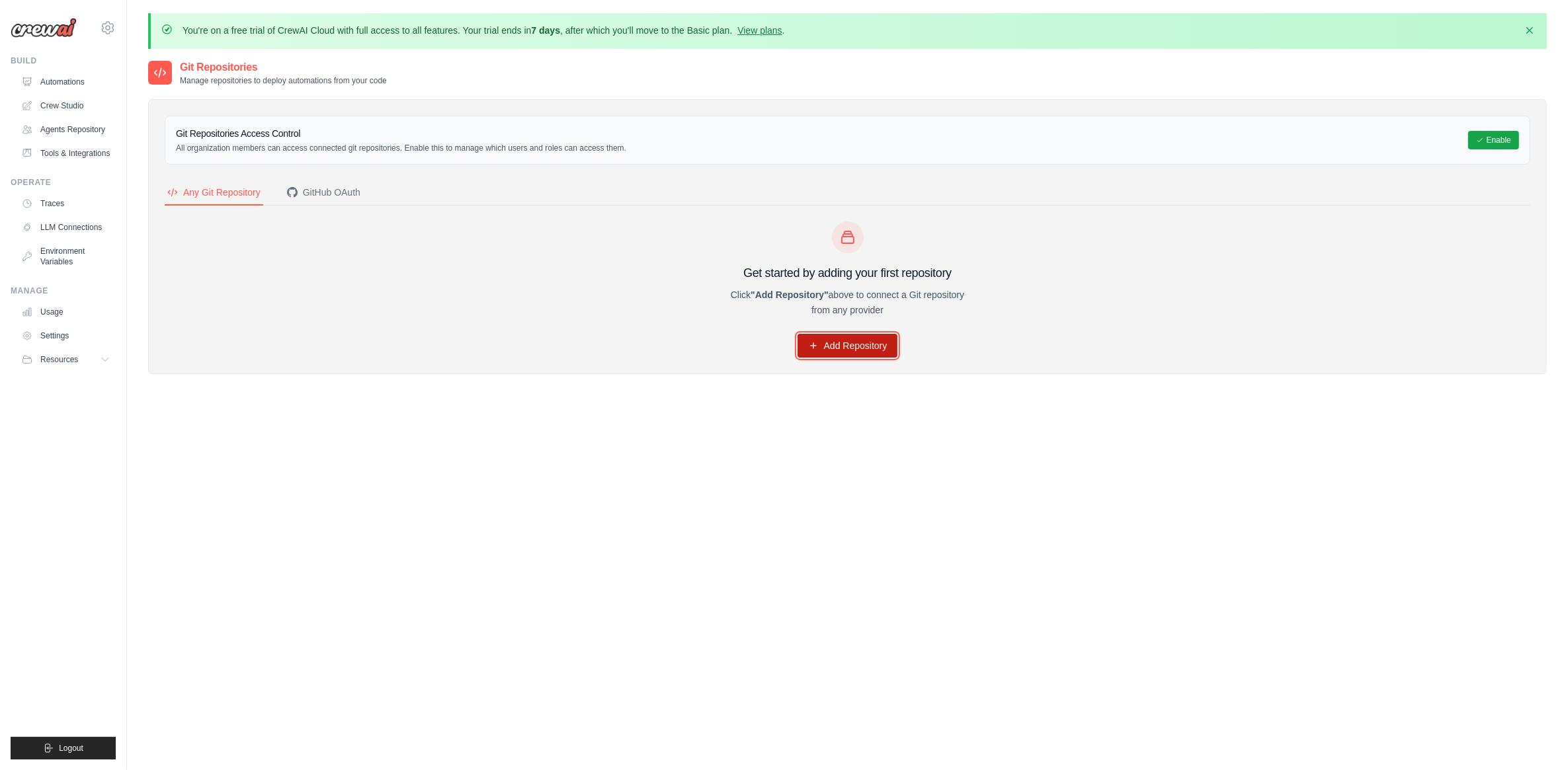
click at [818, 346] on link "Add Repository" at bounding box center [848, 346] width 101 height 24
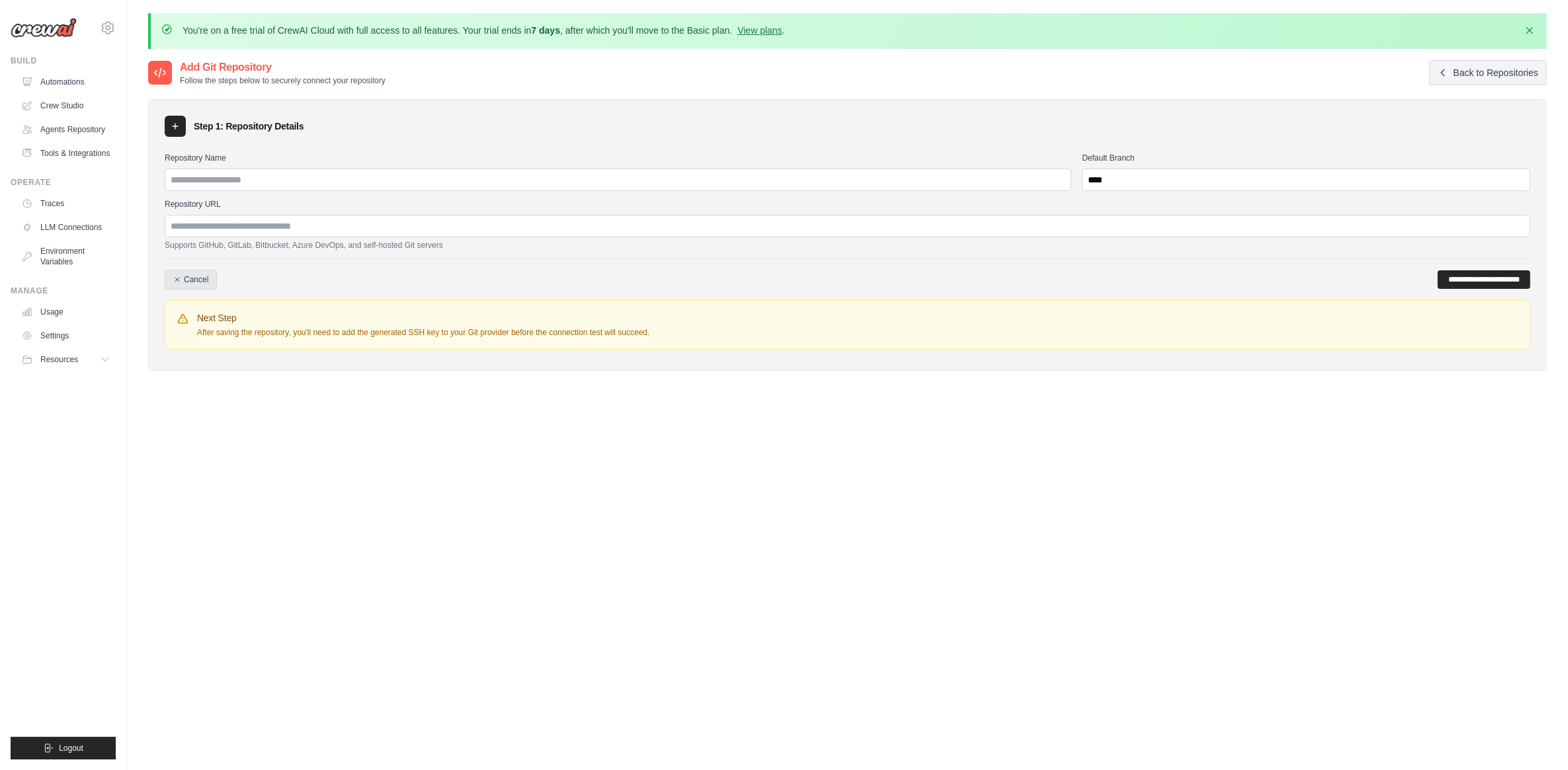
click at [190, 282] on link "Cancel" at bounding box center [191, 279] width 53 height 20
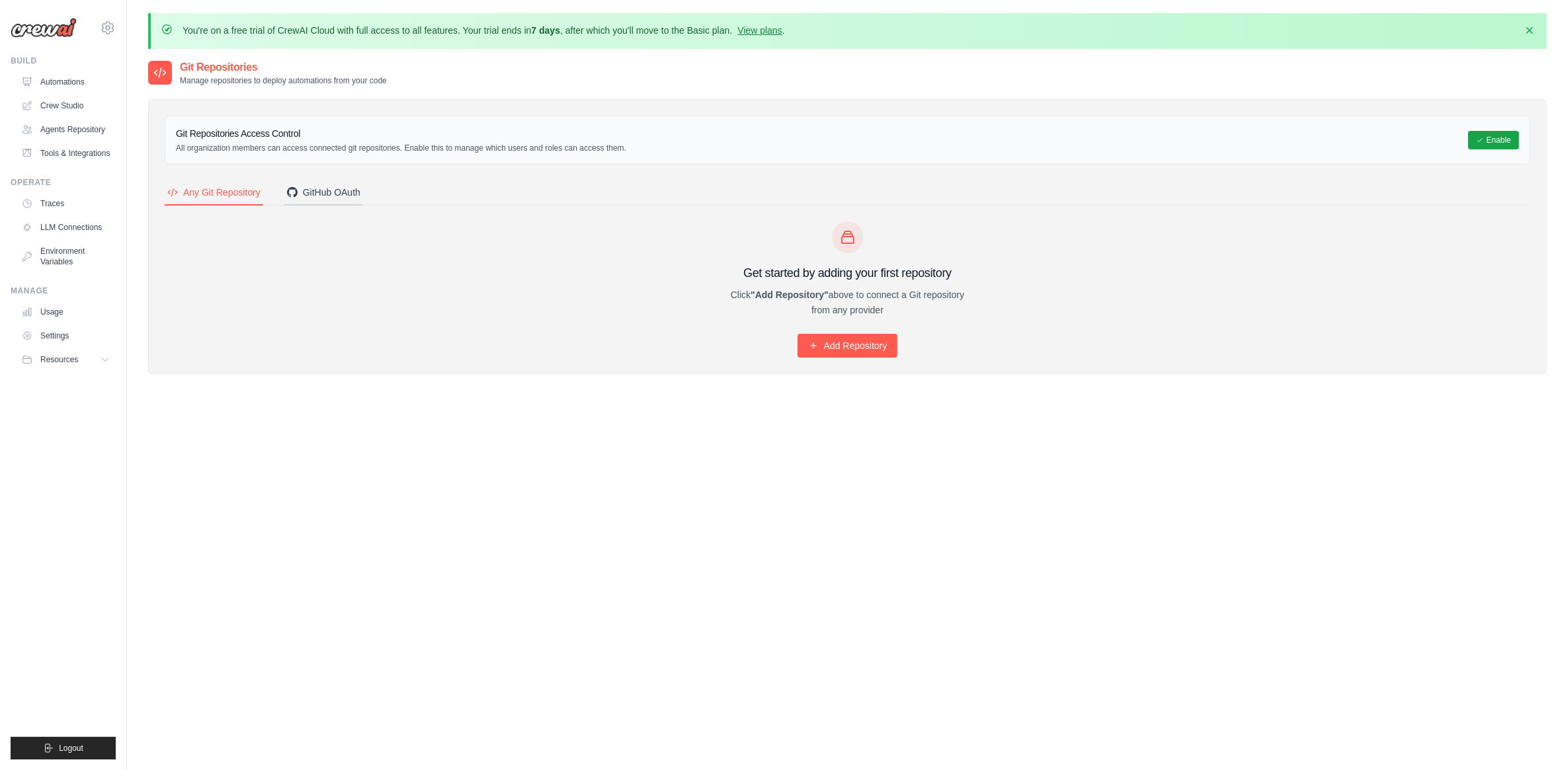
click at [312, 193] on div "GitHub OAuth" at bounding box center [323, 192] width 73 height 13
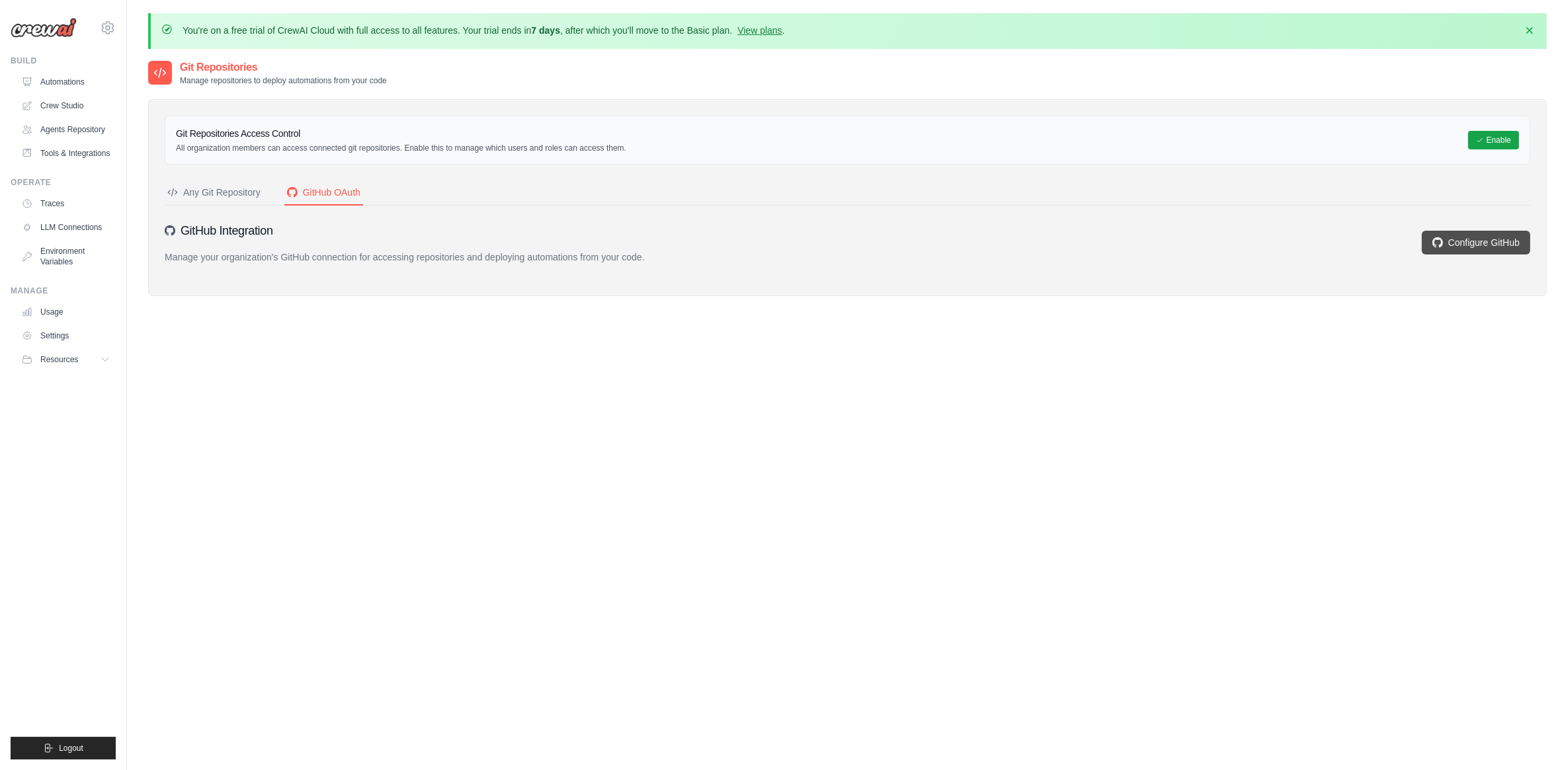
click at [1440, 245] on icon at bounding box center [1438, 242] width 10 height 10
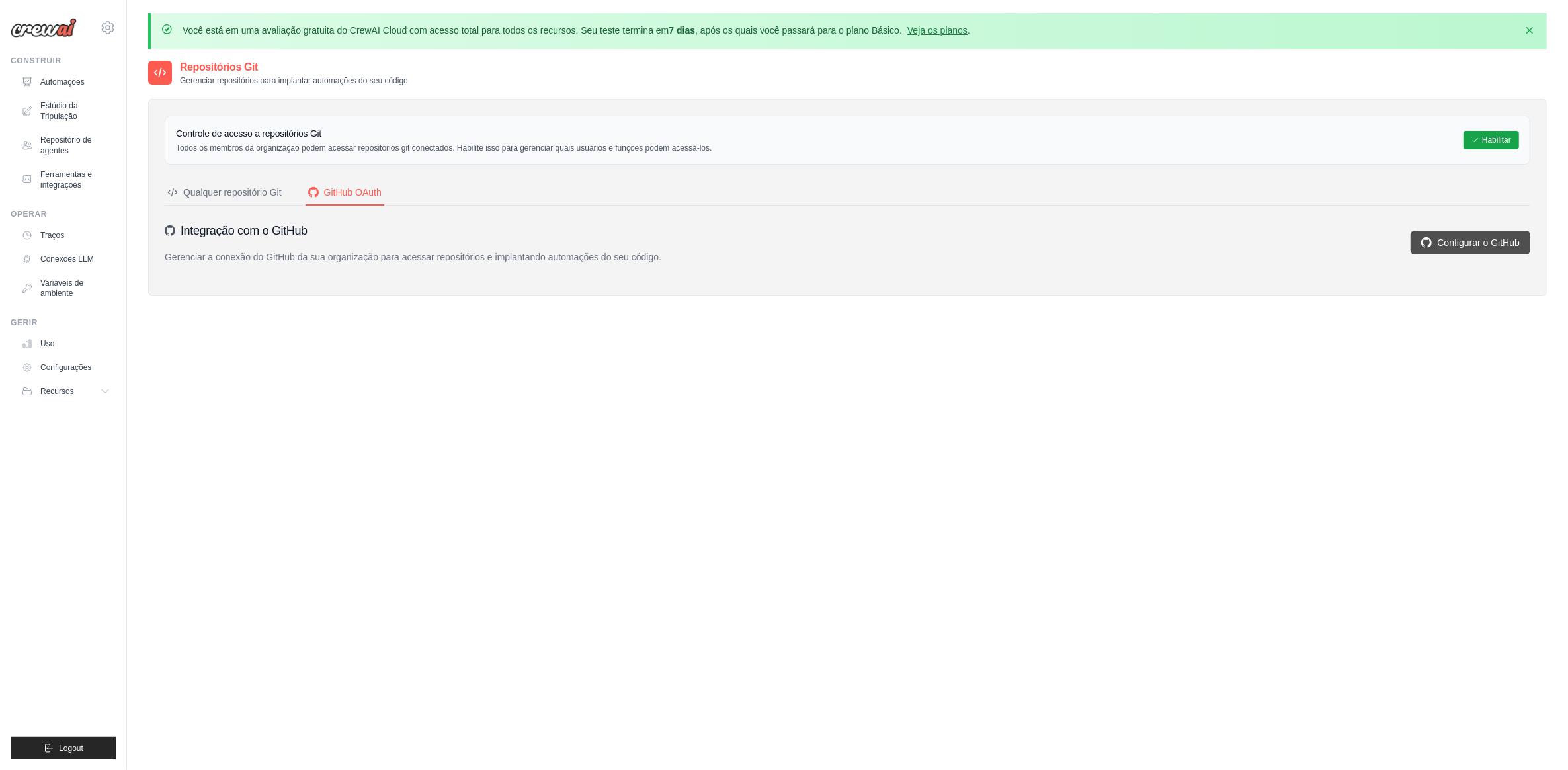
click at [1446, 241] on font "Configurar o GitHub" at bounding box center [1478, 242] width 83 height 13
